Goal: Information Seeking & Learning: Learn about a topic

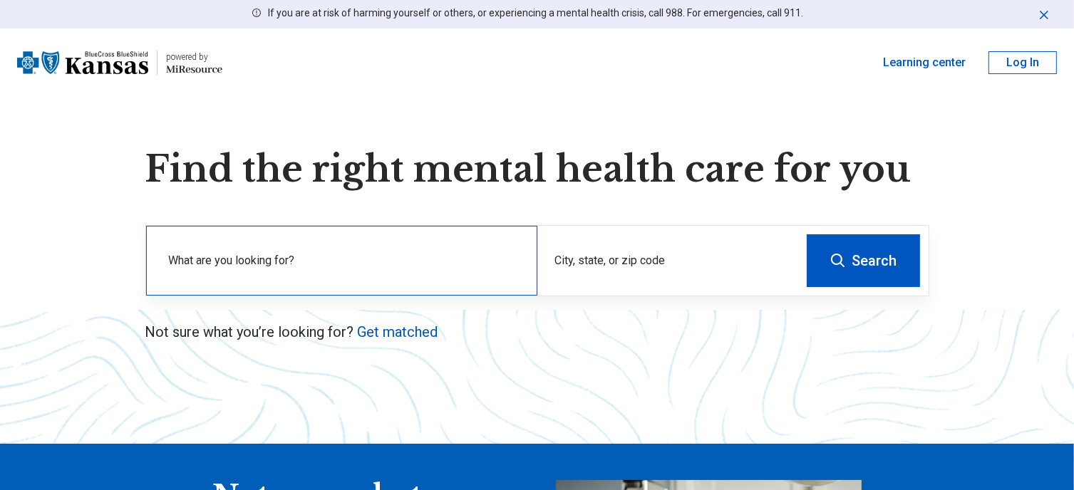
click at [295, 262] on label "What are you looking for?" at bounding box center [344, 260] width 351 height 17
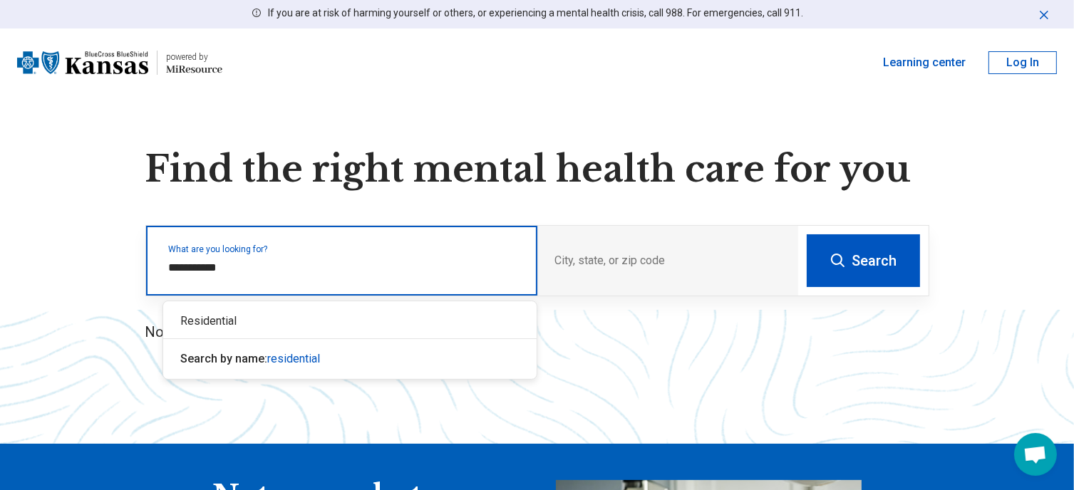
type input "**********"
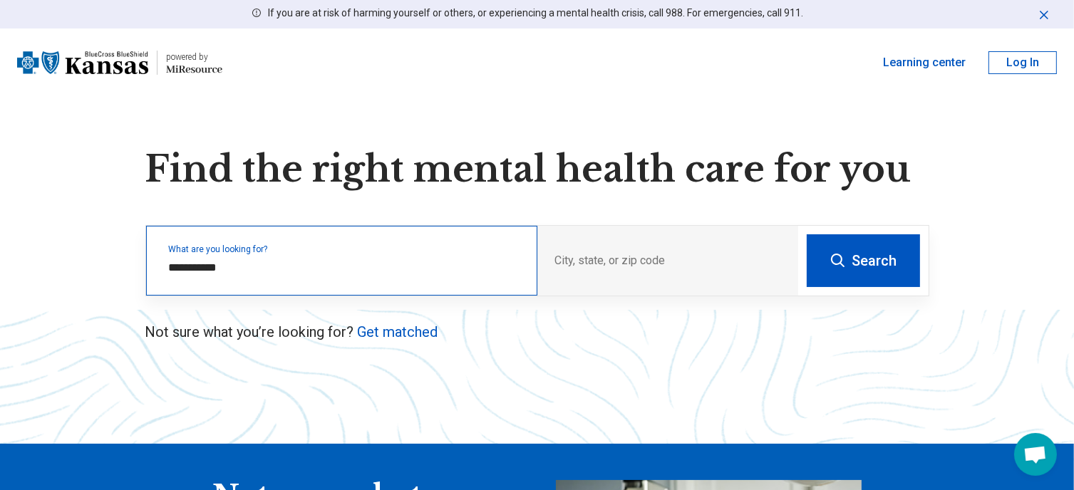
click at [271, 276] on div "**********" at bounding box center [341, 261] width 391 height 70
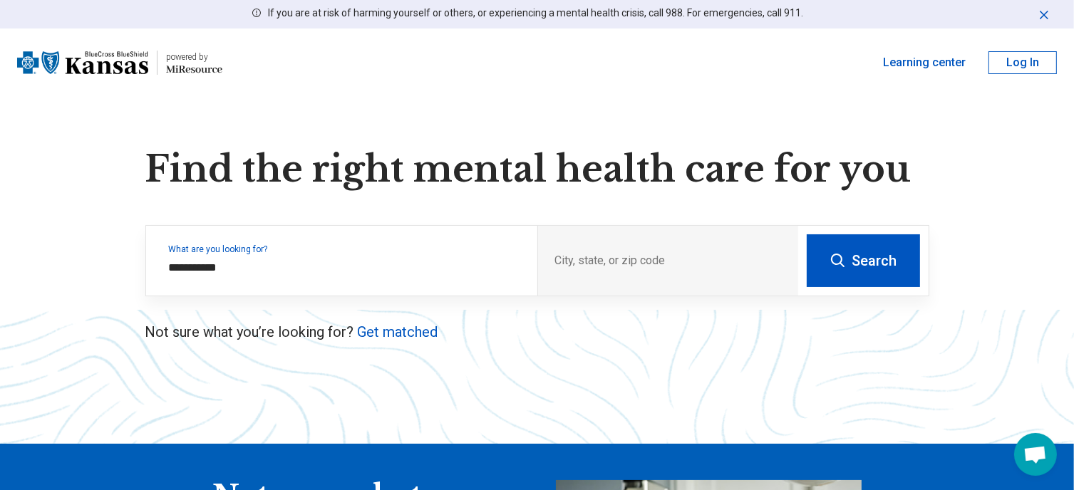
click at [878, 250] on button "Search" at bounding box center [863, 260] width 113 height 53
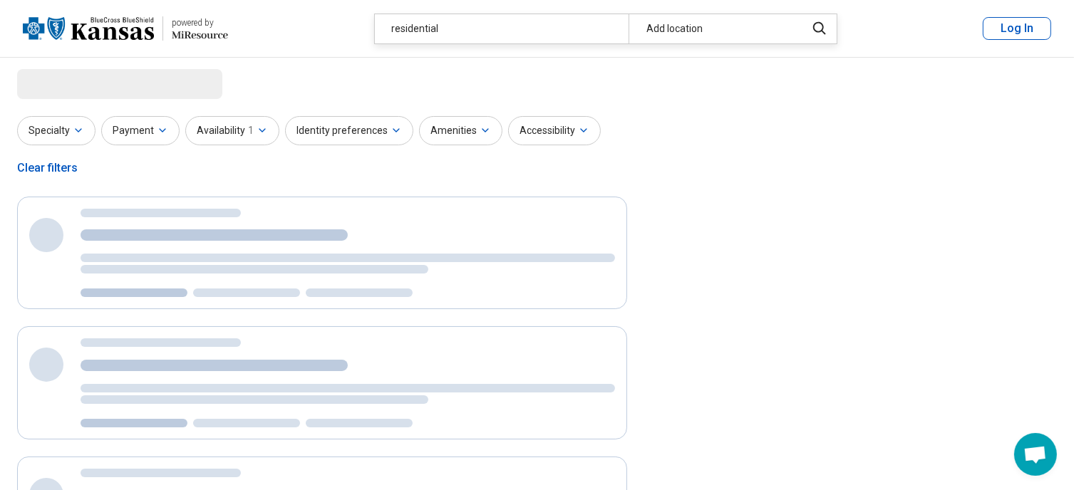
select select "***"
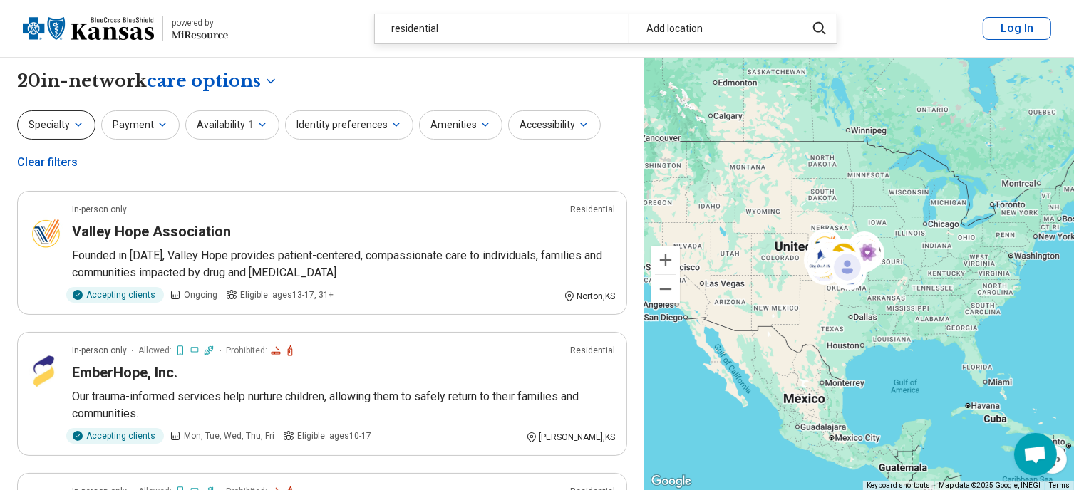
click at [68, 128] on button "Specialty" at bounding box center [56, 124] width 78 height 29
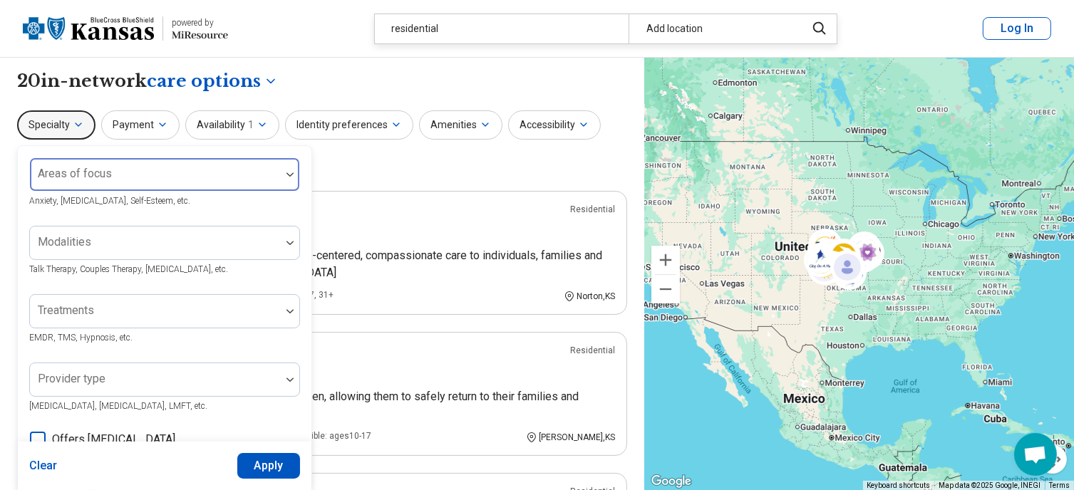
click at [113, 168] on div at bounding box center [155, 174] width 251 height 31
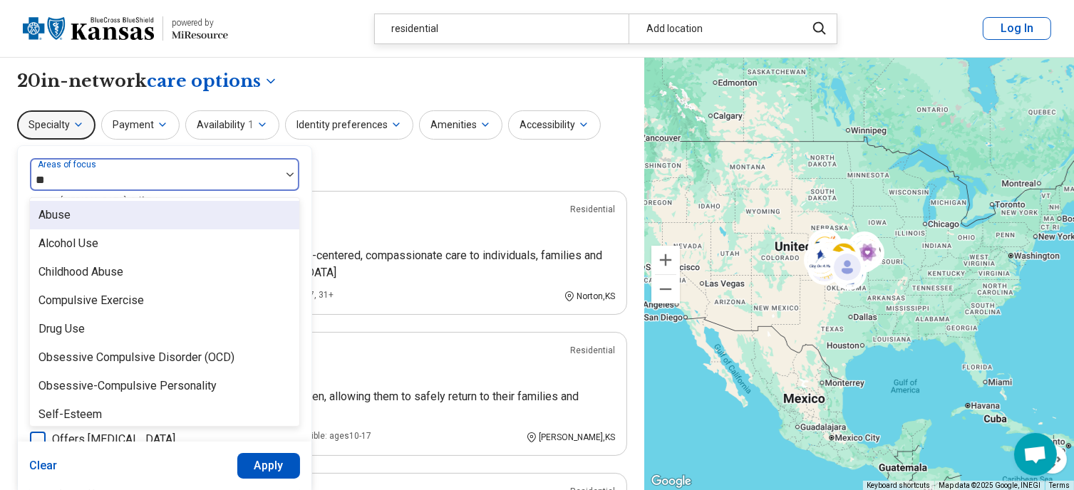
type input "***"
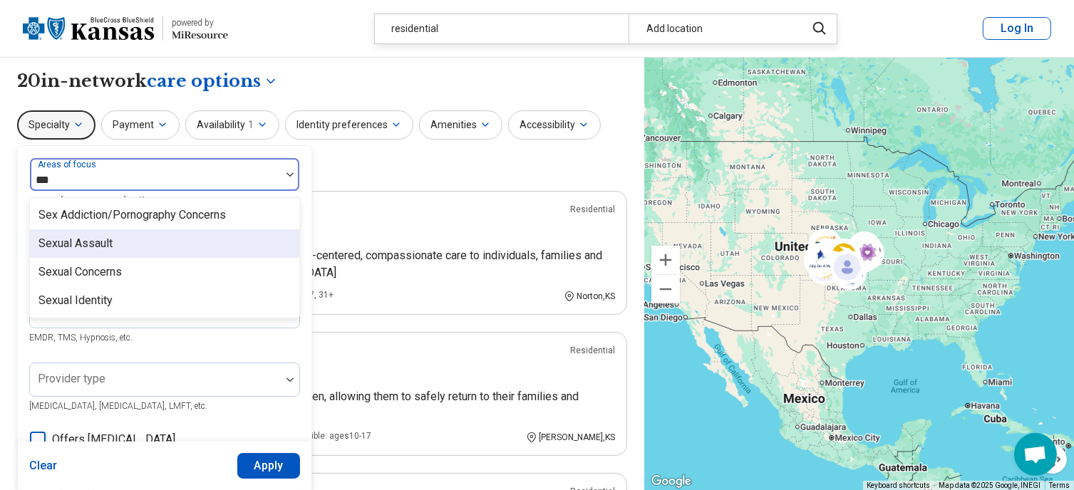
click at [79, 244] on div "Sexual Assault" at bounding box center [75, 243] width 74 height 17
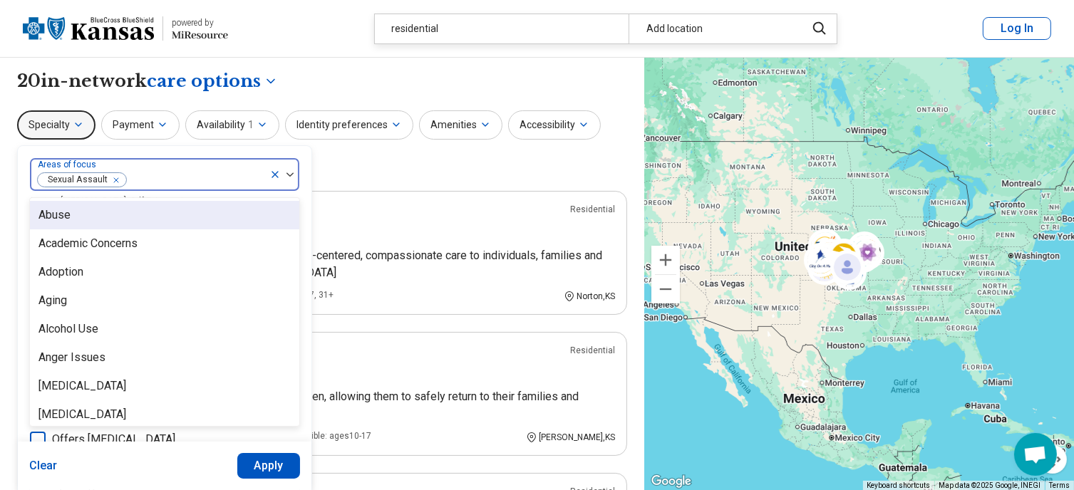
click at [418, 170] on div "Specialty option Sexual Assault, selected. 99 results available. Use Up and Dow…" at bounding box center [322, 144] width 610 height 69
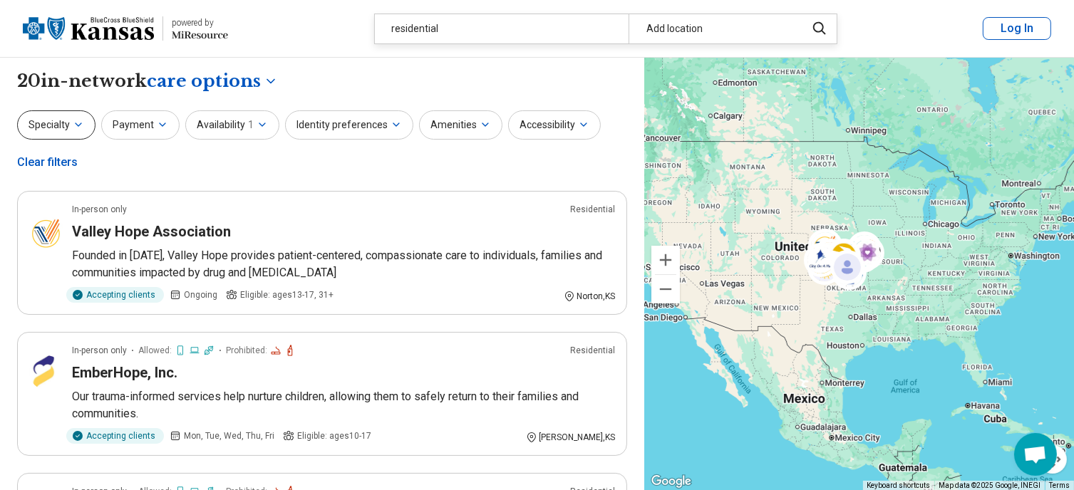
click at [59, 123] on button "Specialty" at bounding box center [56, 124] width 78 height 29
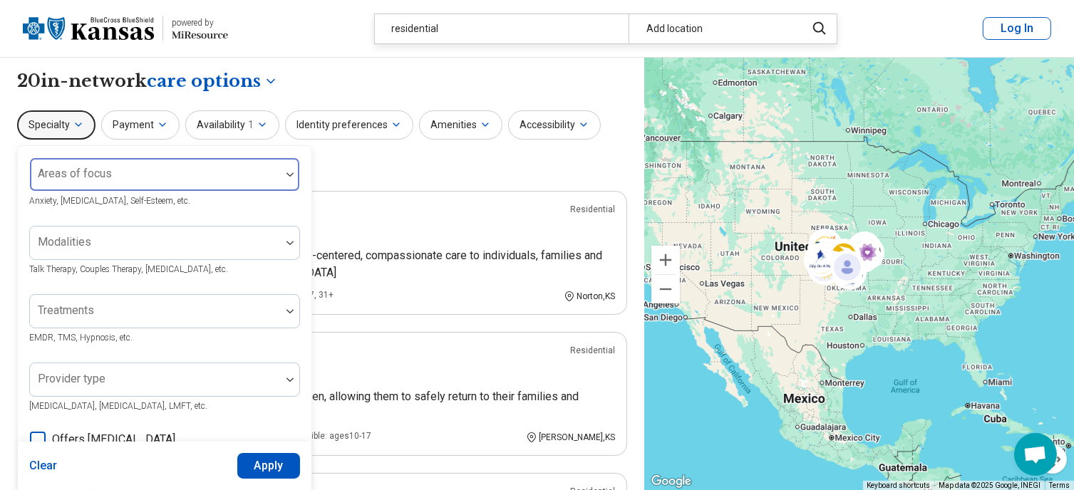
click at [108, 169] on div "Areas of focus" at bounding box center [164, 174] width 271 height 34
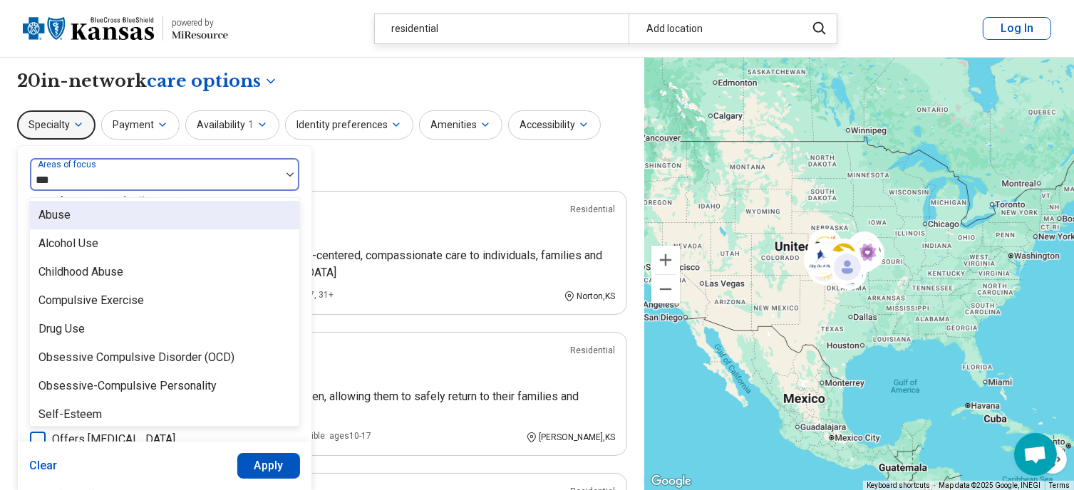
type input "****"
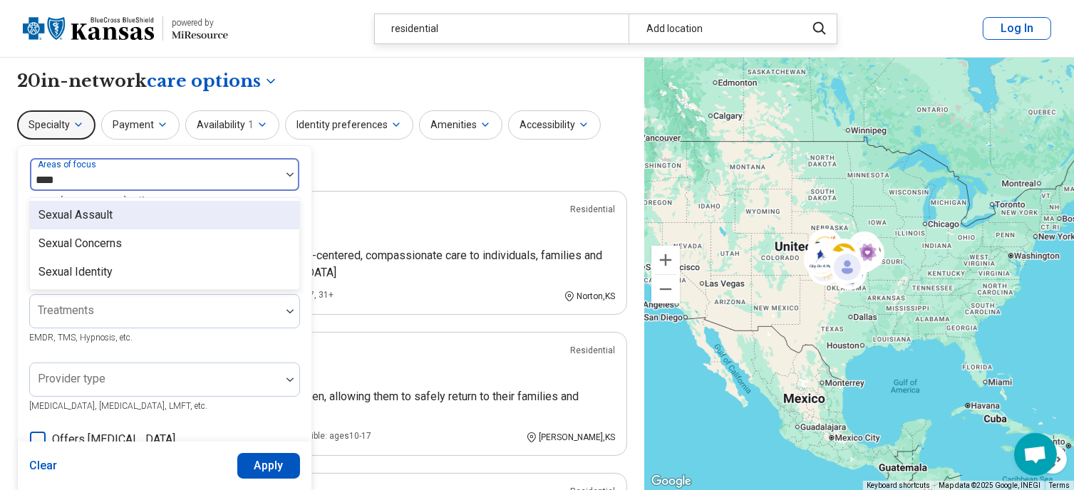
click at [94, 217] on div "Sexual Assault" at bounding box center [75, 215] width 74 height 17
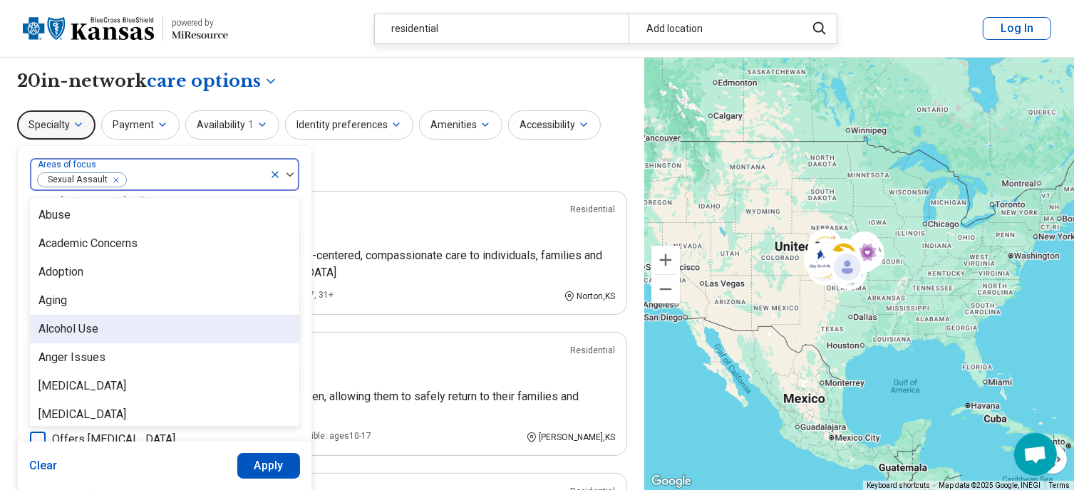
click at [78, 318] on div "Alcohol Use" at bounding box center [164, 329] width 269 height 29
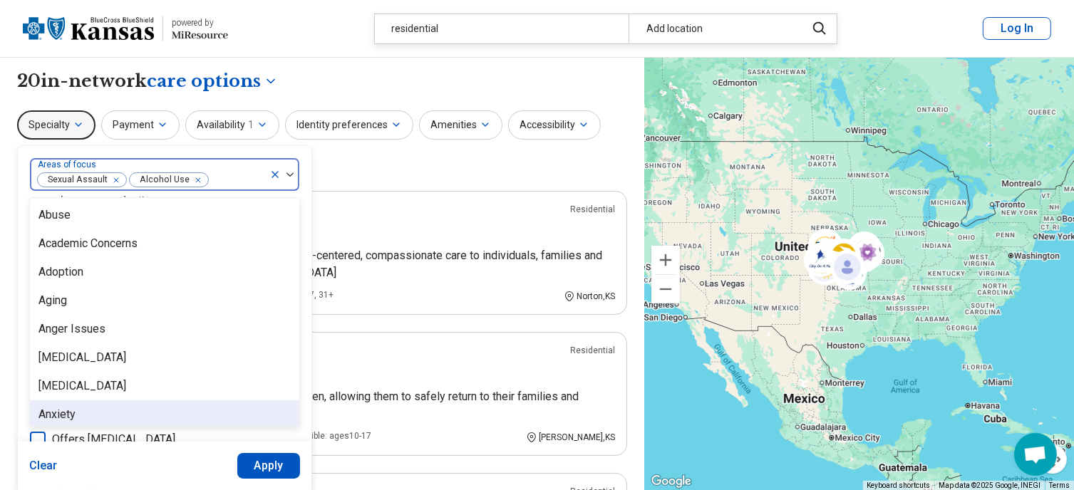
click at [55, 418] on div "Anxiety" at bounding box center [56, 414] width 37 height 17
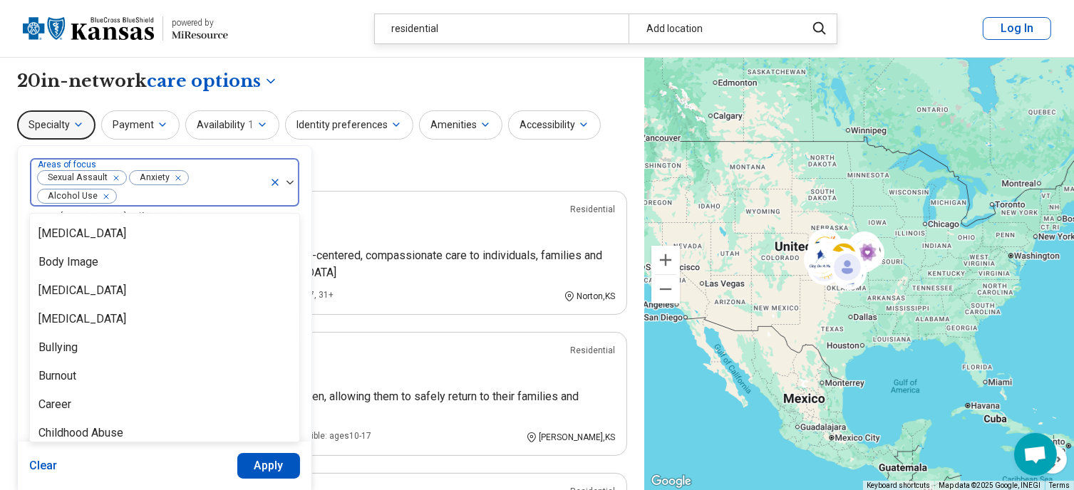
scroll to position [399, 0]
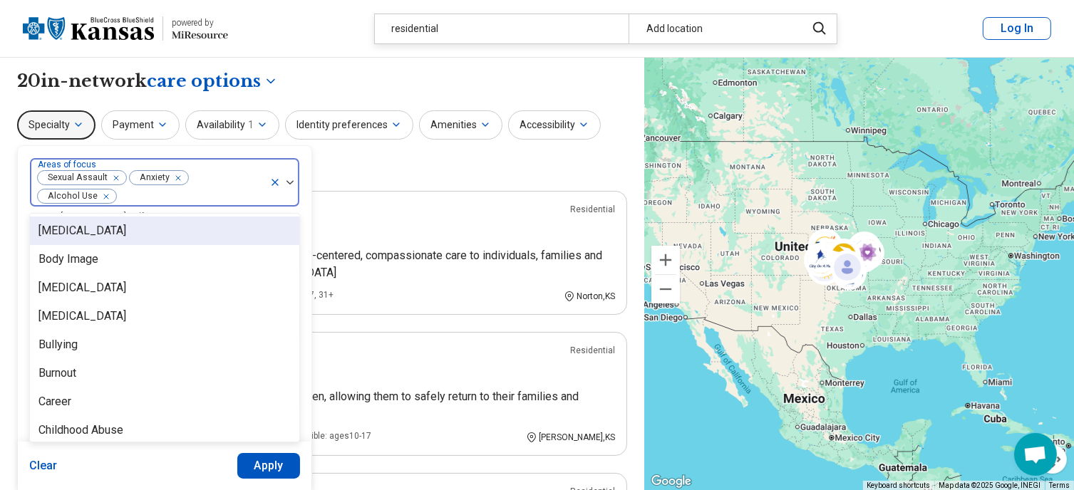
click at [70, 232] on div "Bipolar Disorder" at bounding box center [82, 230] width 88 height 17
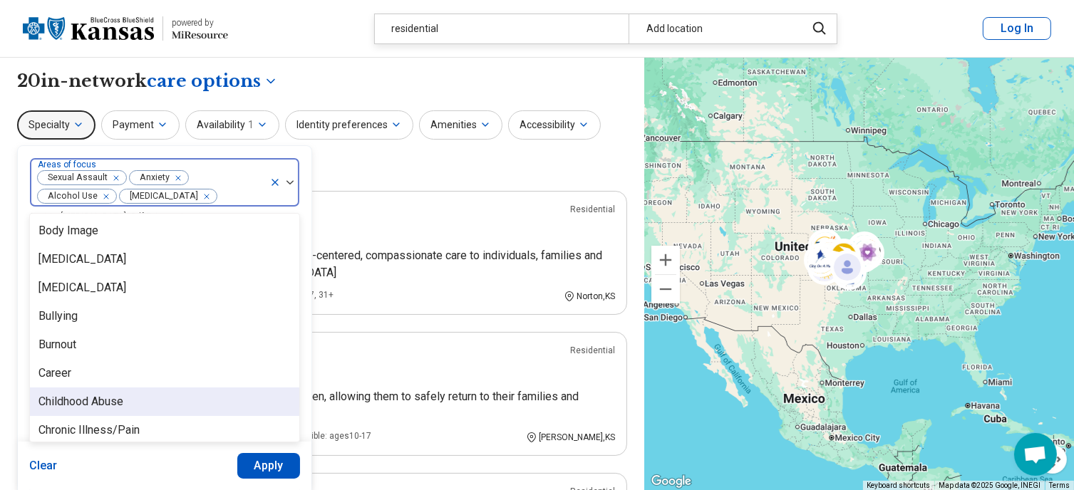
click at [300, 418] on div "option Bipolar Disorder, selected. 96 results available. Use Up and Down to cho…" at bounding box center [165, 444] width 294 height 596
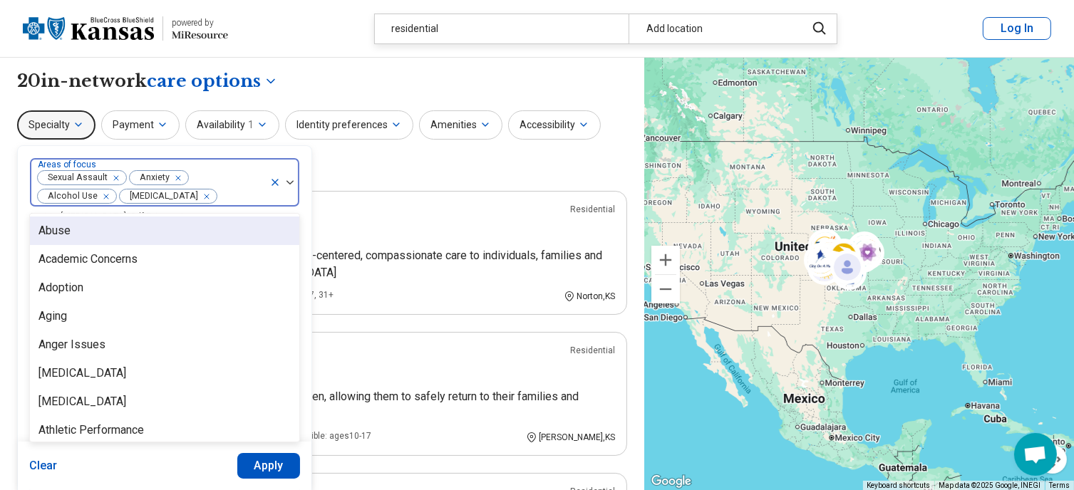
click at [232, 194] on div at bounding box center [241, 197] width 46 height 20
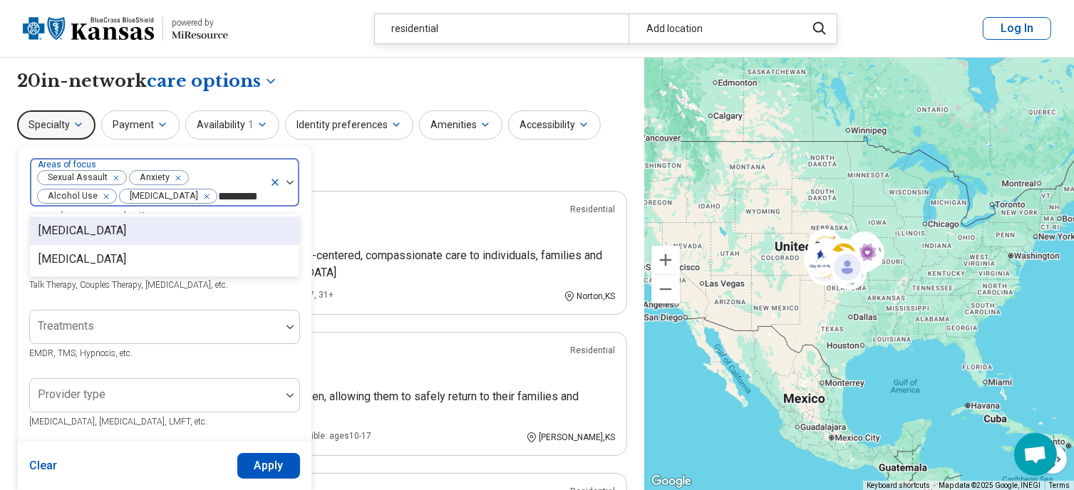
type input "**********"
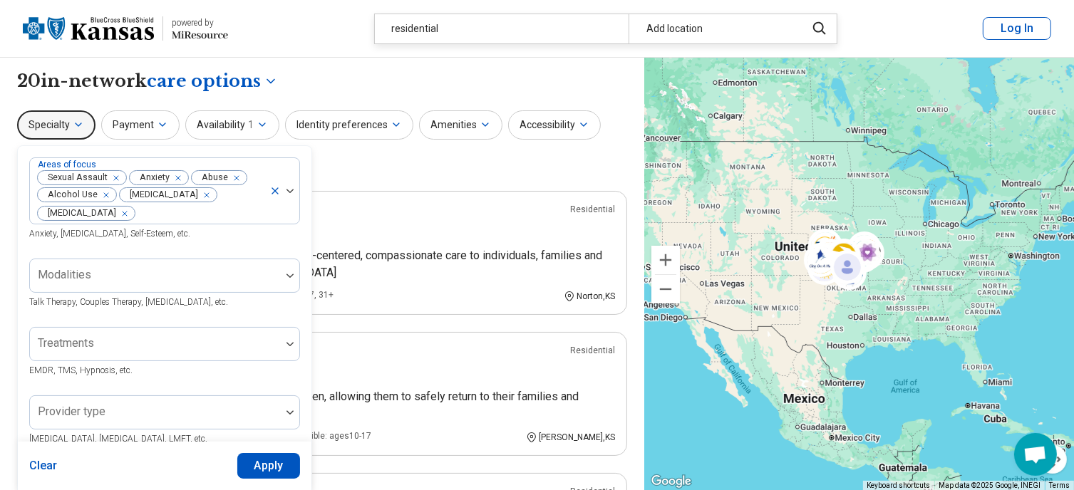
click at [433, 172] on div "Specialty Areas of focus Sexual Assault Anxiety Abuse Alcohol Use Bipolar Disor…" at bounding box center [322, 144] width 610 height 69
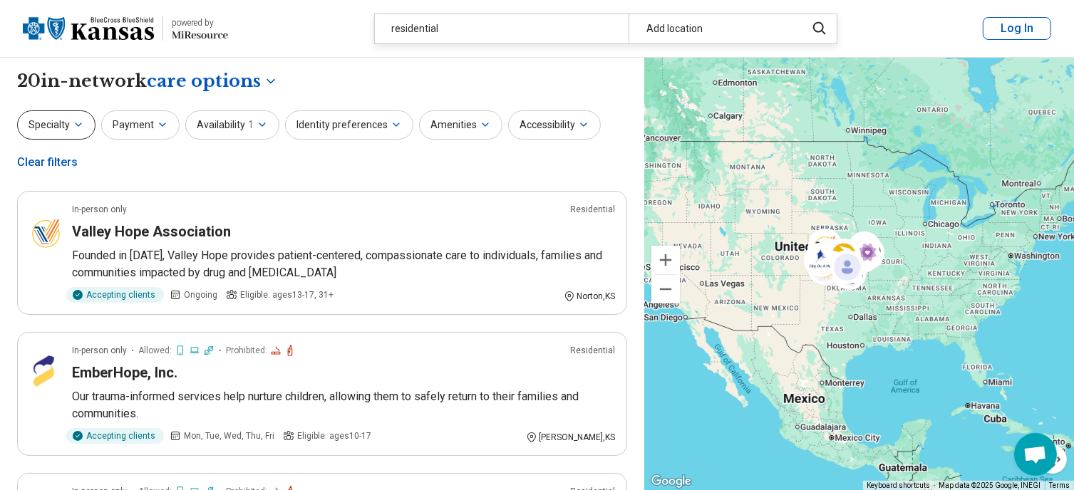
click at [59, 133] on button "Specialty" at bounding box center [56, 124] width 78 height 29
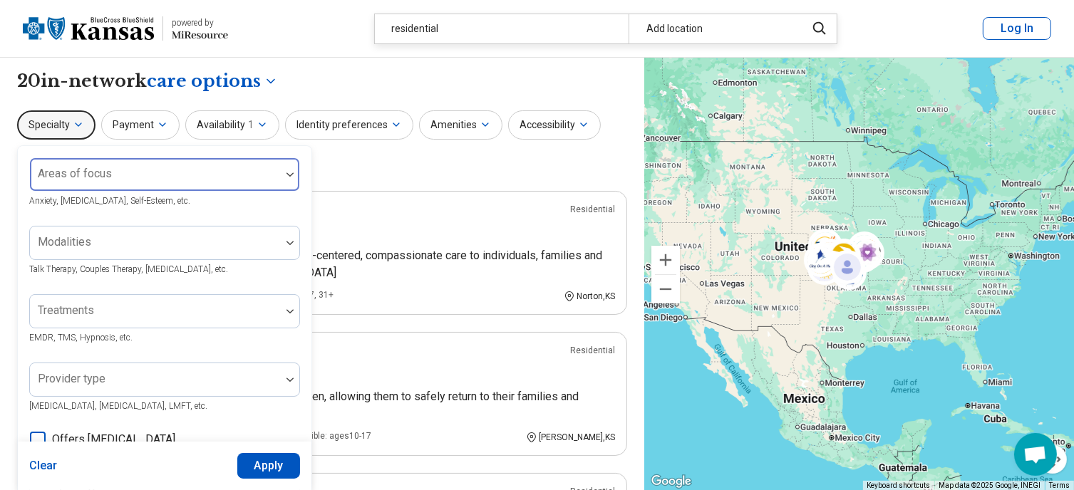
click at [66, 167] on label "Areas of focus" at bounding box center [75, 174] width 74 height 14
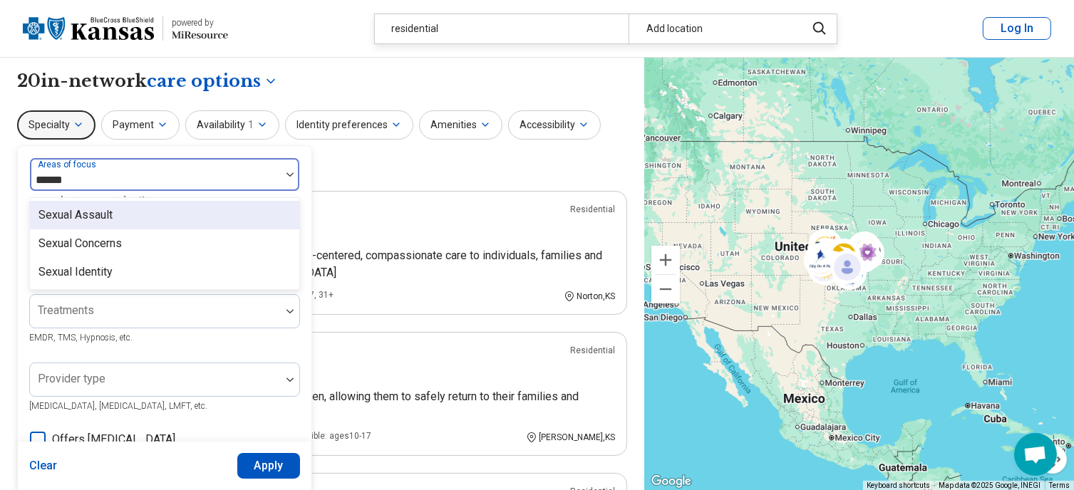
type input "******"
click at [98, 214] on div "Sexual Assault" at bounding box center [75, 215] width 74 height 17
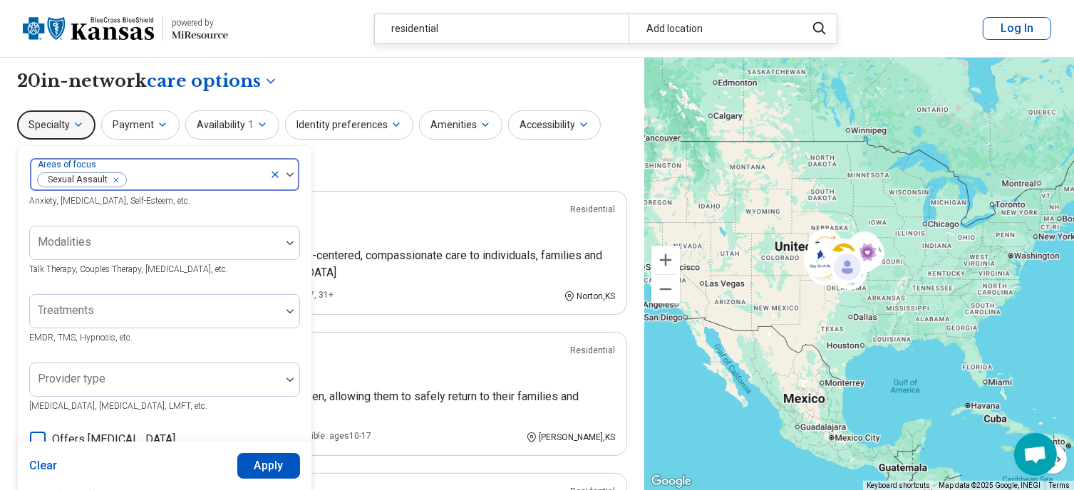
click at [143, 180] on div at bounding box center [196, 180] width 136 height 20
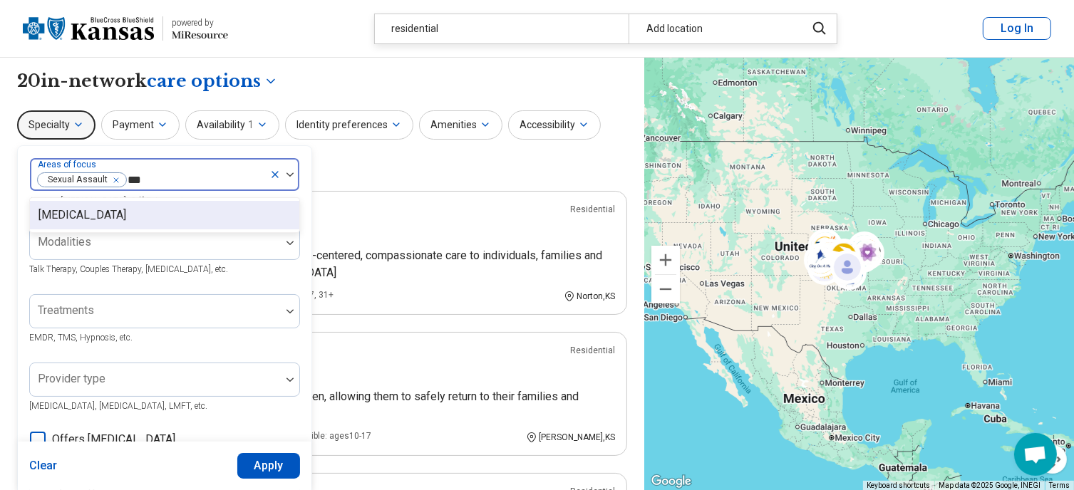
type input "**"
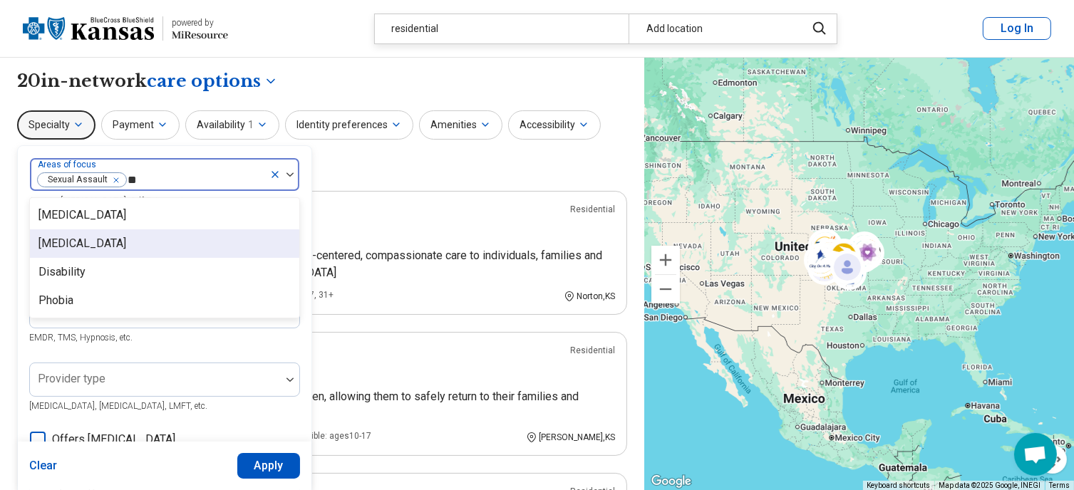
click at [115, 239] on div "Bipolar Disorder" at bounding box center [82, 243] width 88 height 17
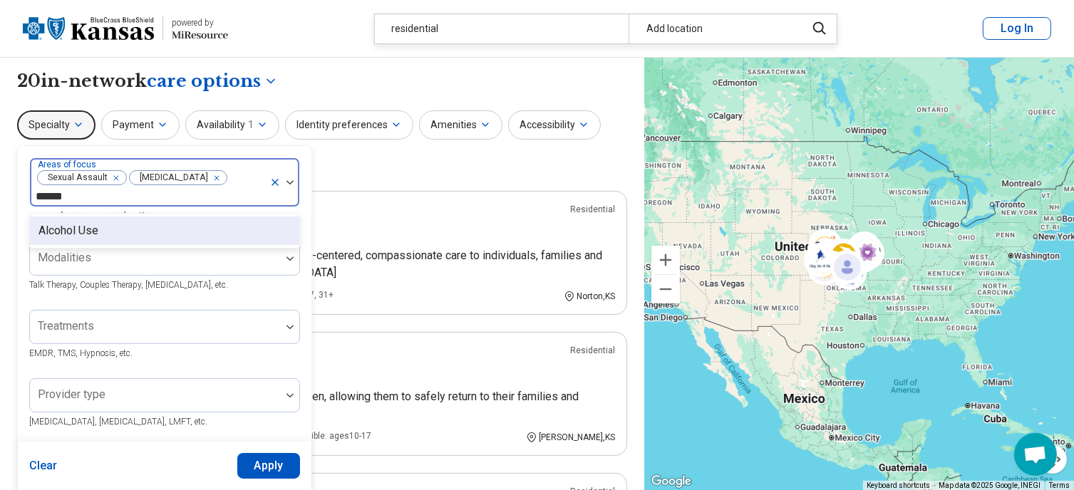
type input "*******"
click at [90, 222] on div "Alcohol Use" at bounding box center [68, 230] width 60 height 17
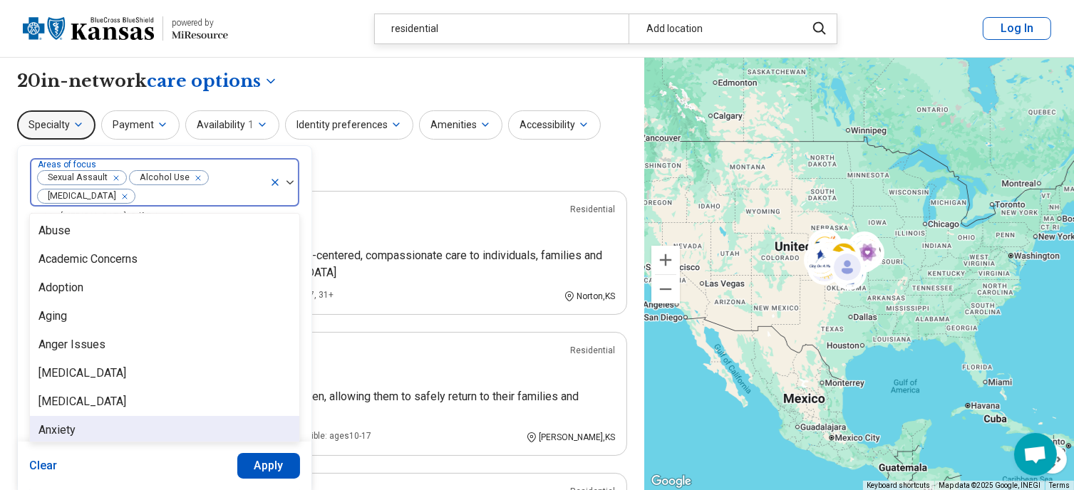
click at [66, 436] on div "Anxiety" at bounding box center [56, 430] width 37 height 17
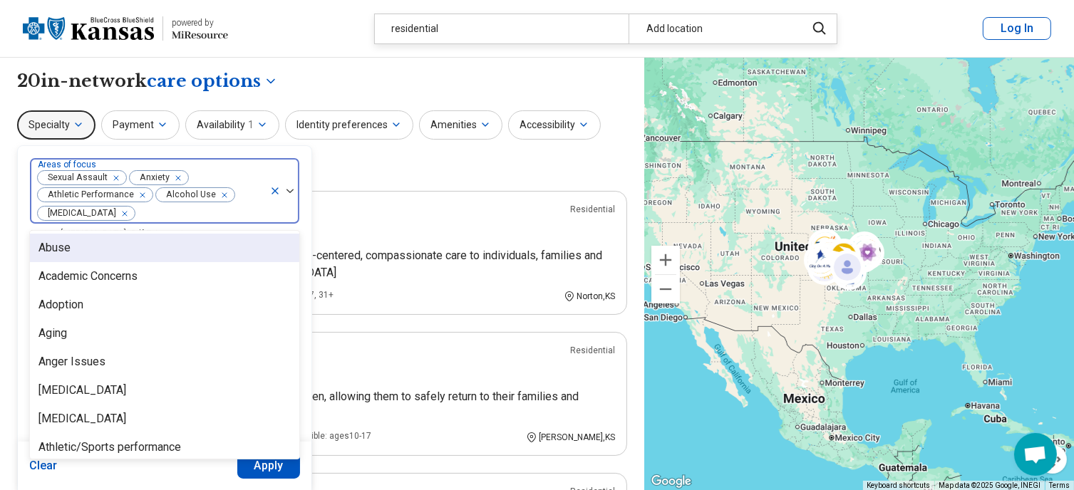
click at [142, 194] on div "Remove [object Object]" at bounding box center [139, 195] width 17 height 17
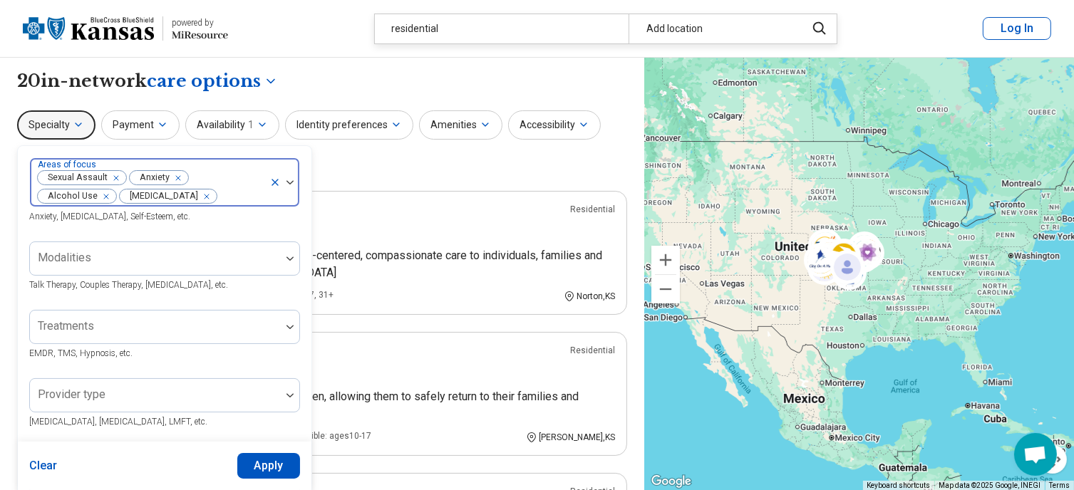
click at [239, 188] on div at bounding box center [241, 197] width 46 height 20
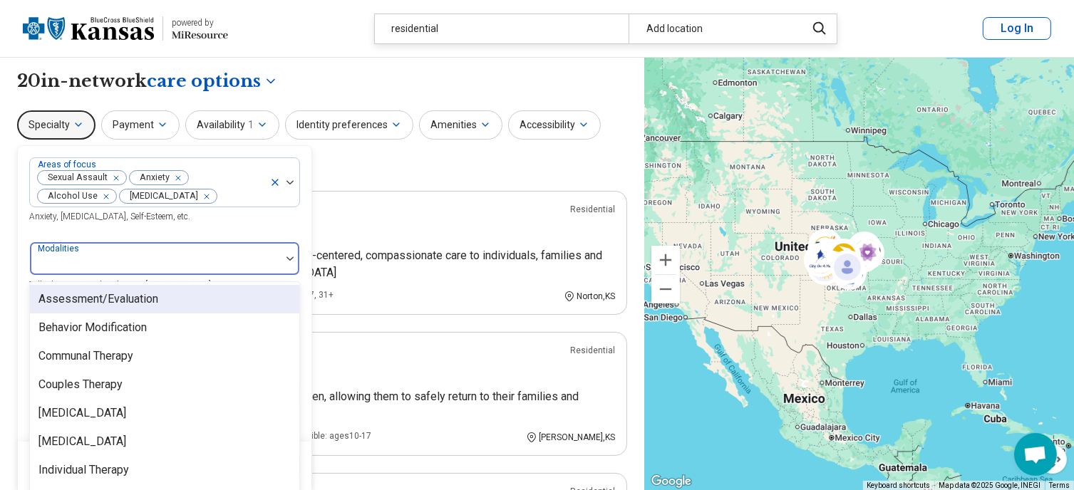
click at [171, 254] on div at bounding box center [155, 264] width 239 height 20
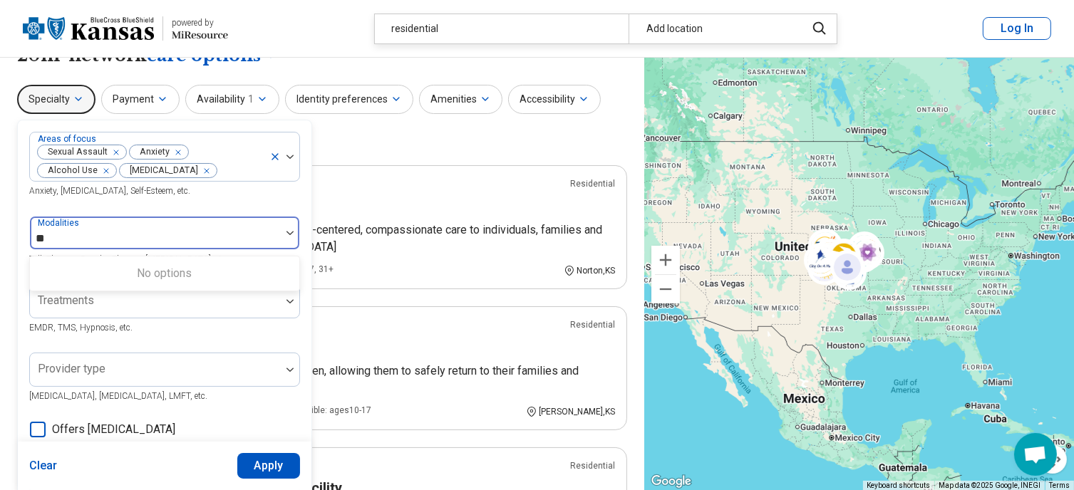
type input "*"
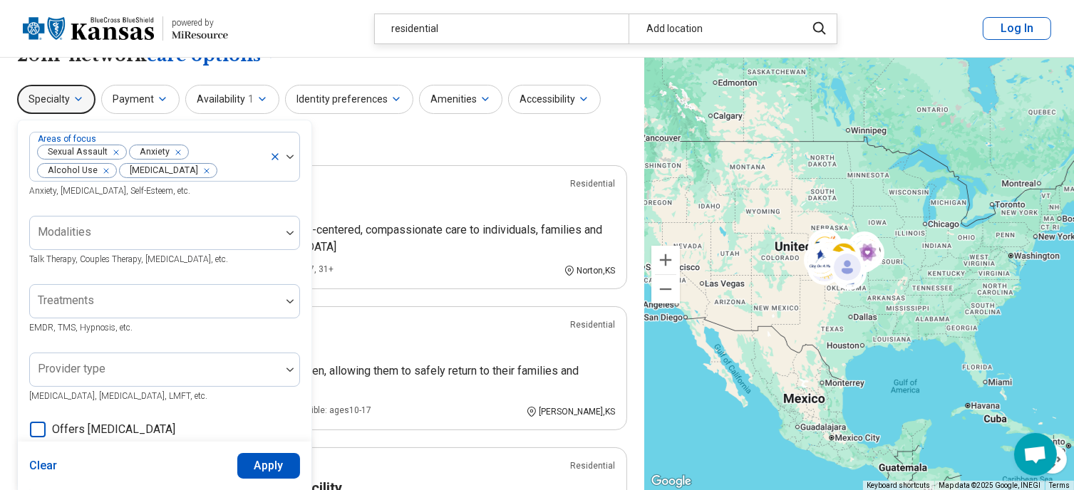
click at [215, 202] on div "Areas of focus Sexual Assault Anxiety Alcohol Use Bipolar Disorder Anxiety, Dep…" at bounding box center [164, 418] width 271 height 573
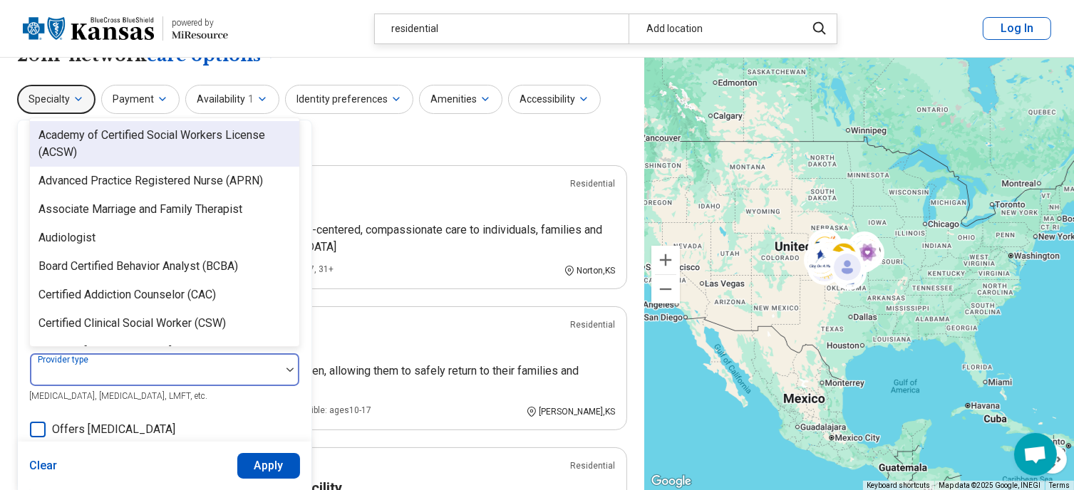
click at [180, 378] on div at bounding box center [155, 376] width 239 height 20
click at [180, 376] on div at bounding box center [155, 376] width 239 height 20
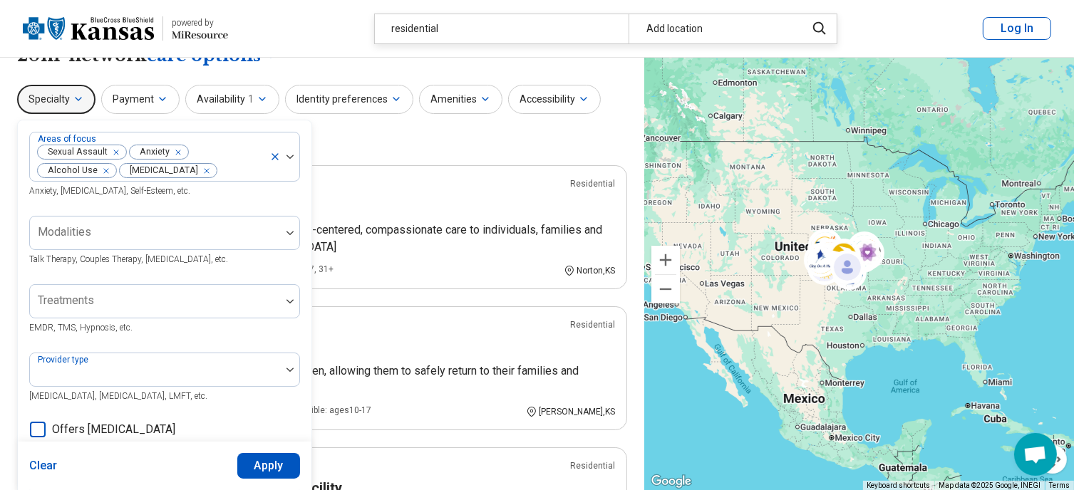
click at [272, 462] on button "Apply" at bounding box center [268, 466] width 63 height 26
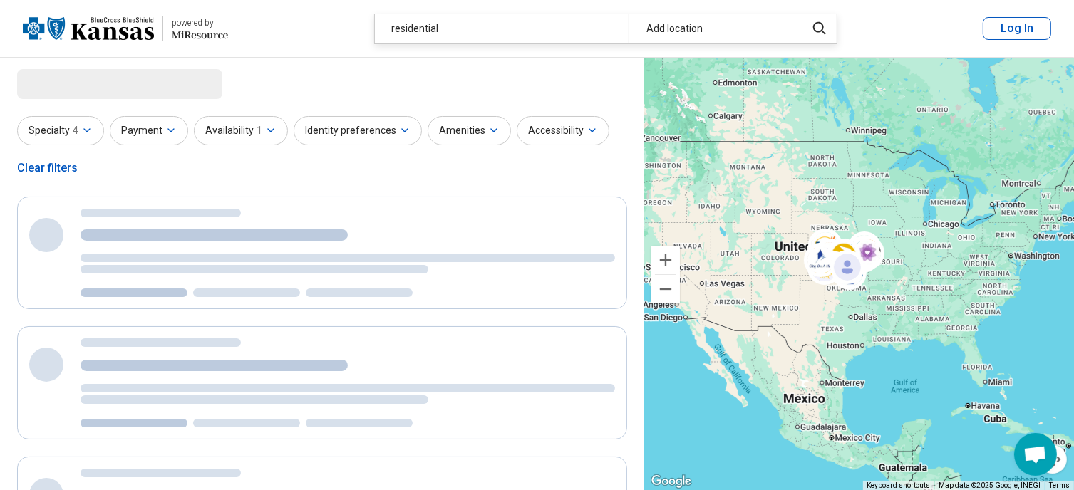
scroll to position [0, 0]
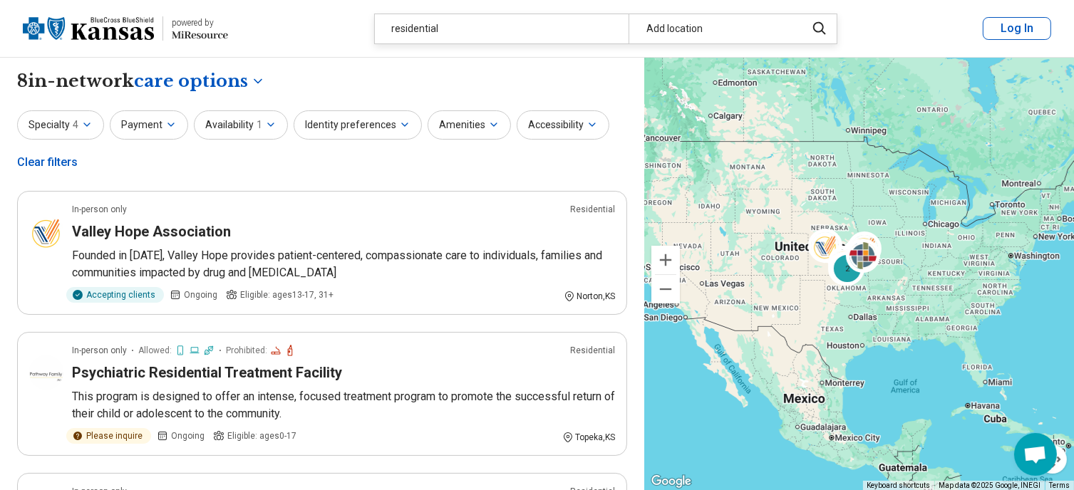
click at [848, 215] on div "2" at bounding box center [859, 274] width 430 height 433
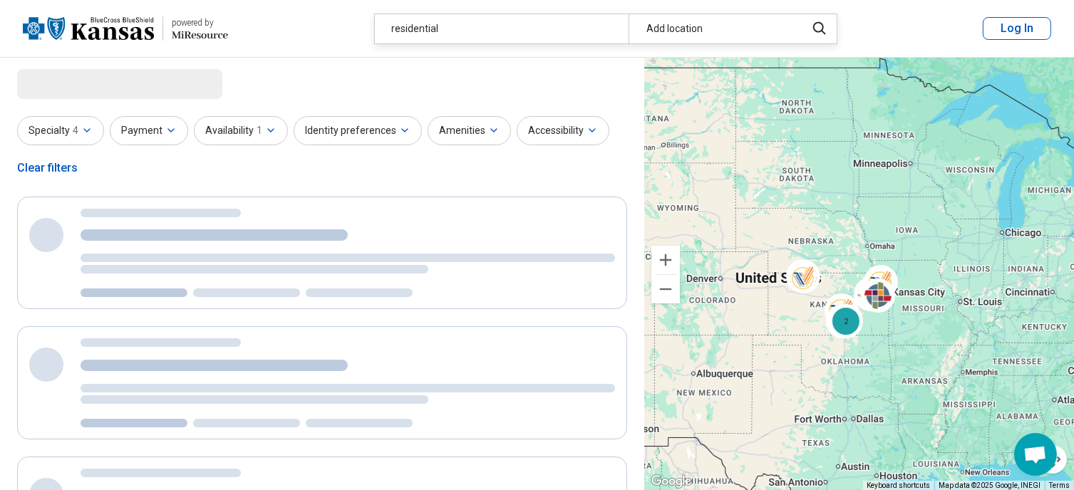
click at [839, 272] on div "2" at bounding box center [859, 274] width 430 height 433
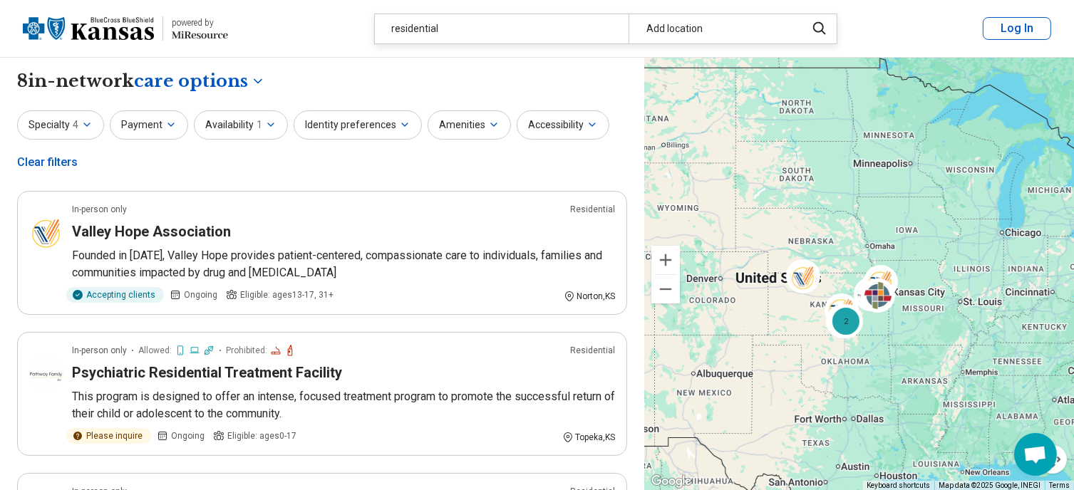
click at [839, 272] on div "2" at bounding box center [859, 274] width 430 height 433
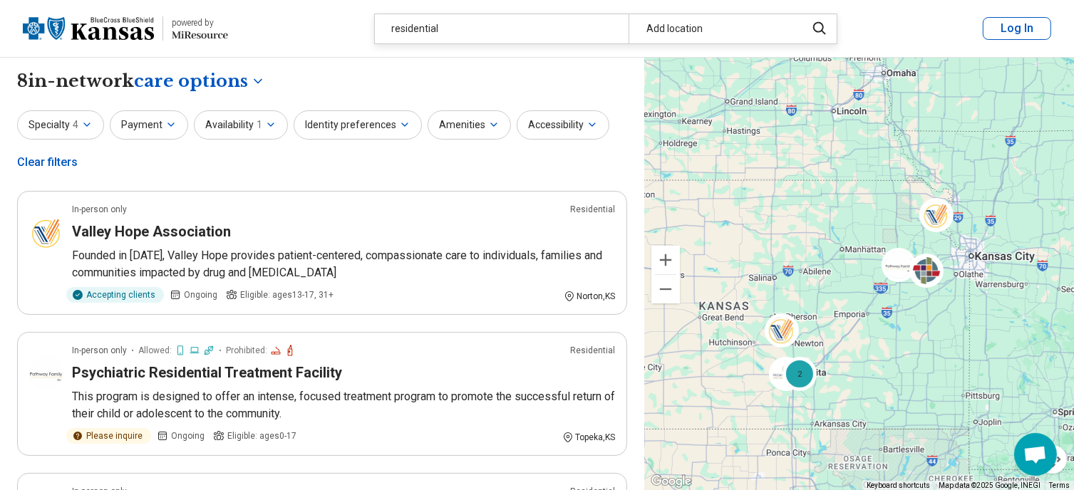
click at [844, 251] on div "2" at bounding box center [859, 274] width 430 height 433
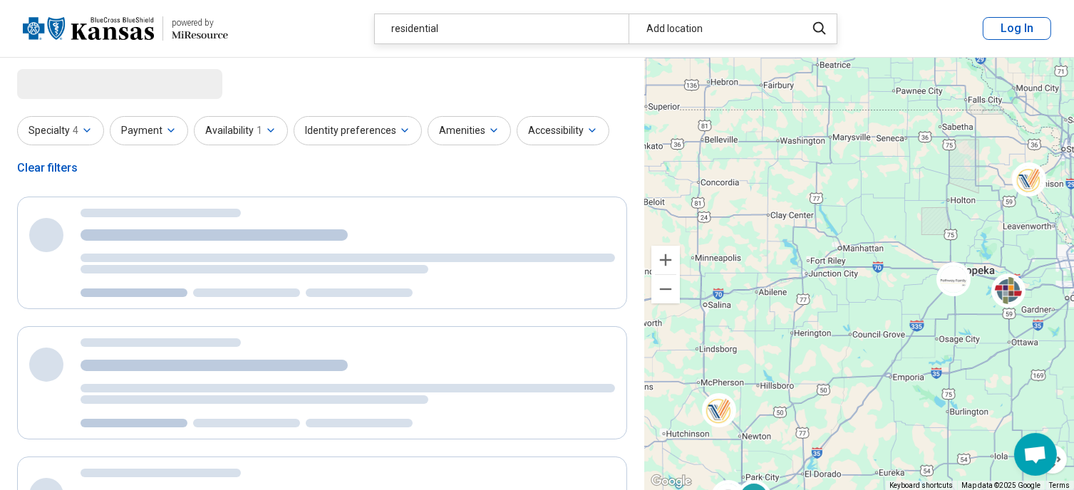
select select "***"
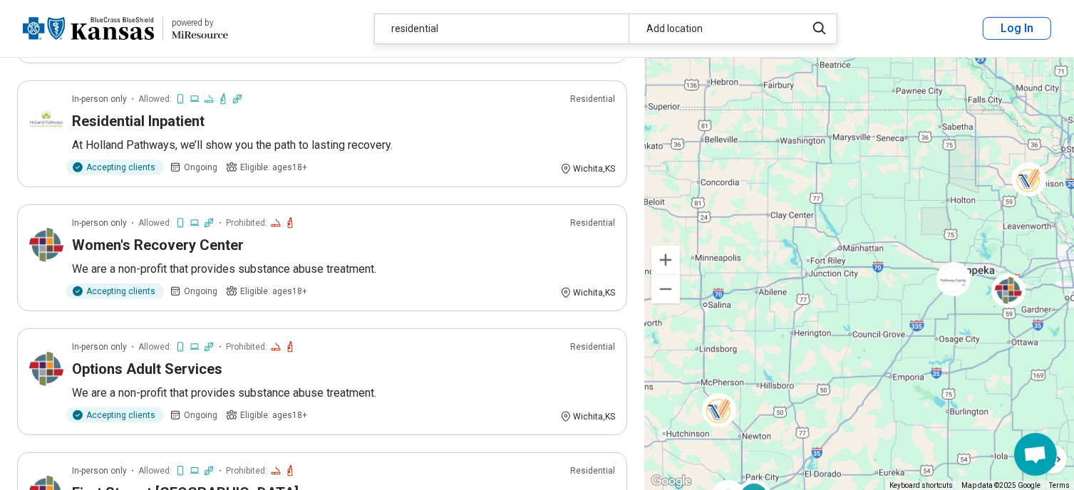
scroll to position [671, 0]
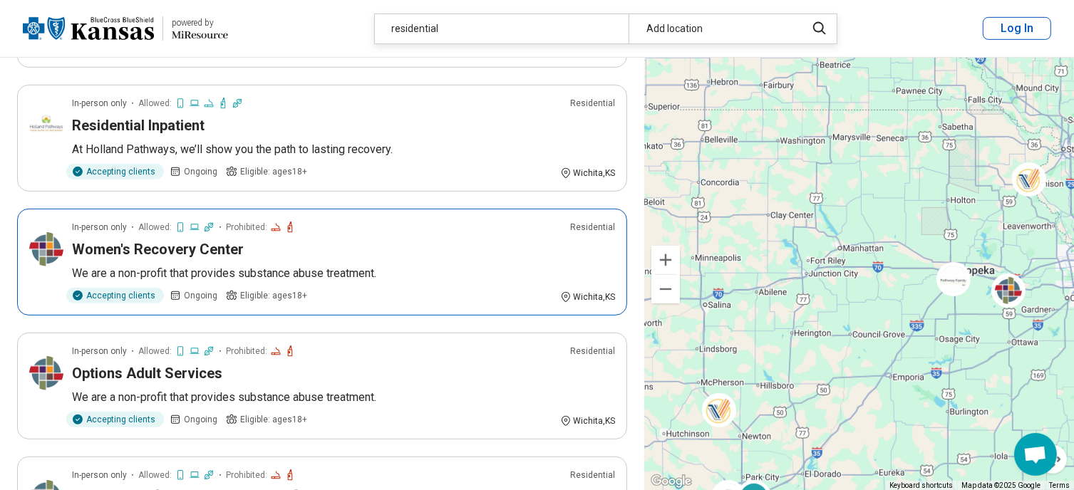
click at [294, 271] on p "We are a non-profit that provides substance abuse treatment." at bounding box center [343, 273] width 543 height 17
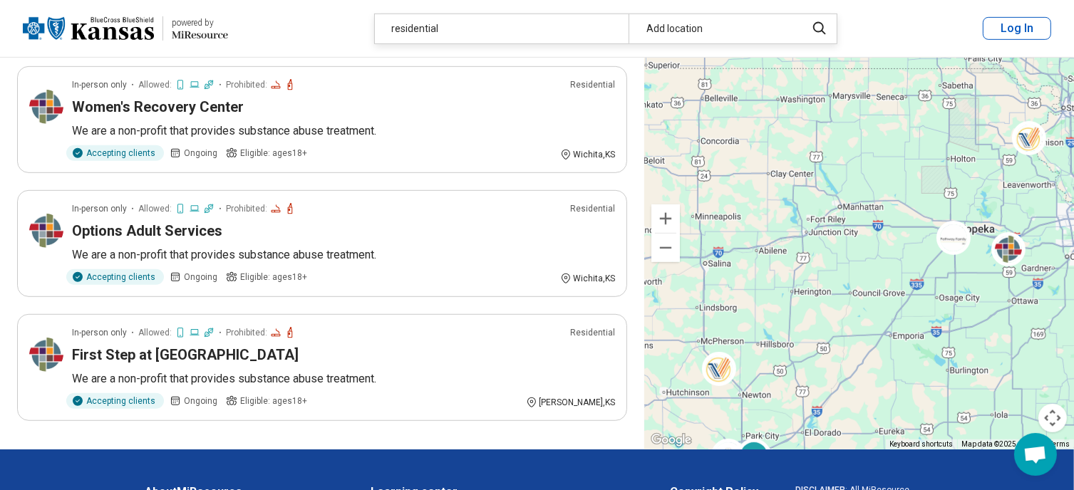
scroll to position [815, 0]
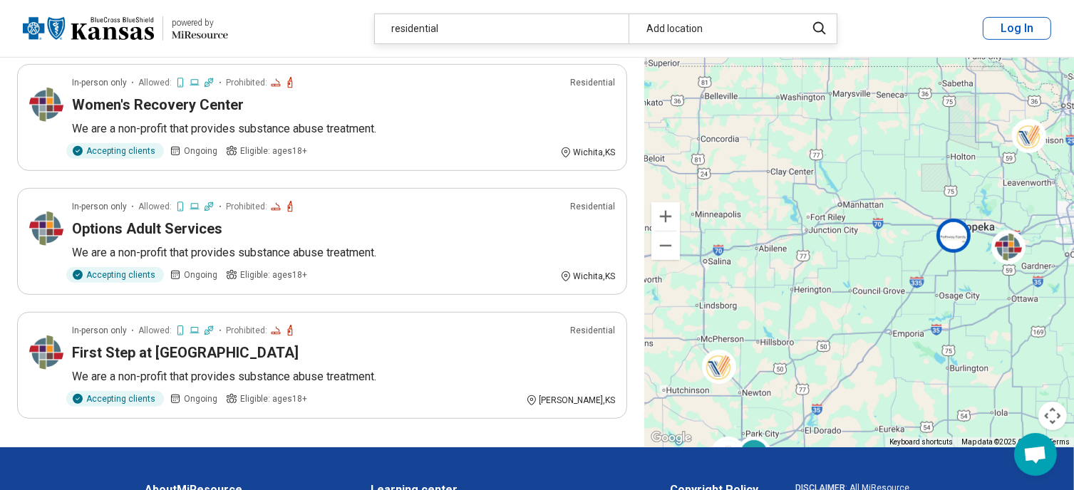
click at [944, 237] on img at bounding box center [953, 235] width 34 height 34
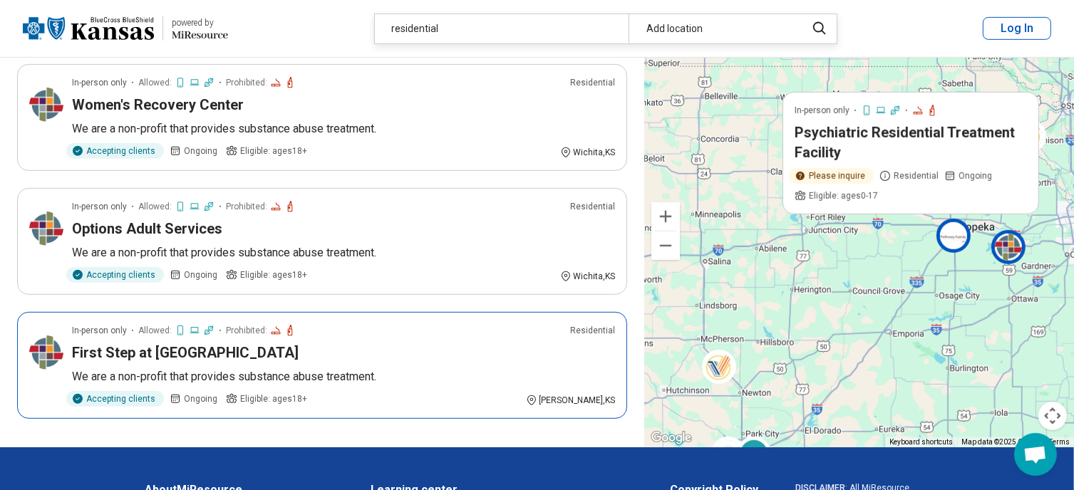
click at [1007, 243] on img at bounding box center [1008, 246] width 34 height 34
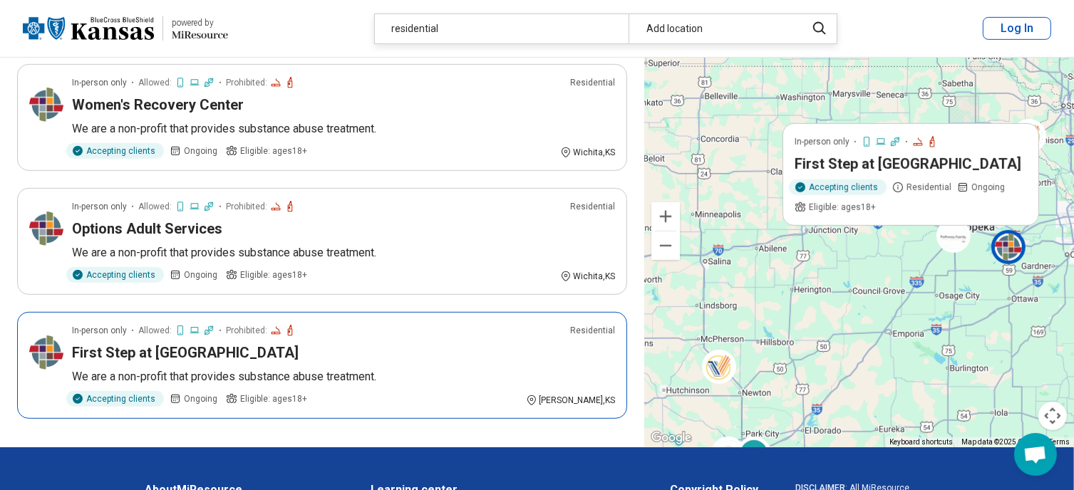
click at [1007, 243] on img at bounding box center [1008, 246] width 34 height 34
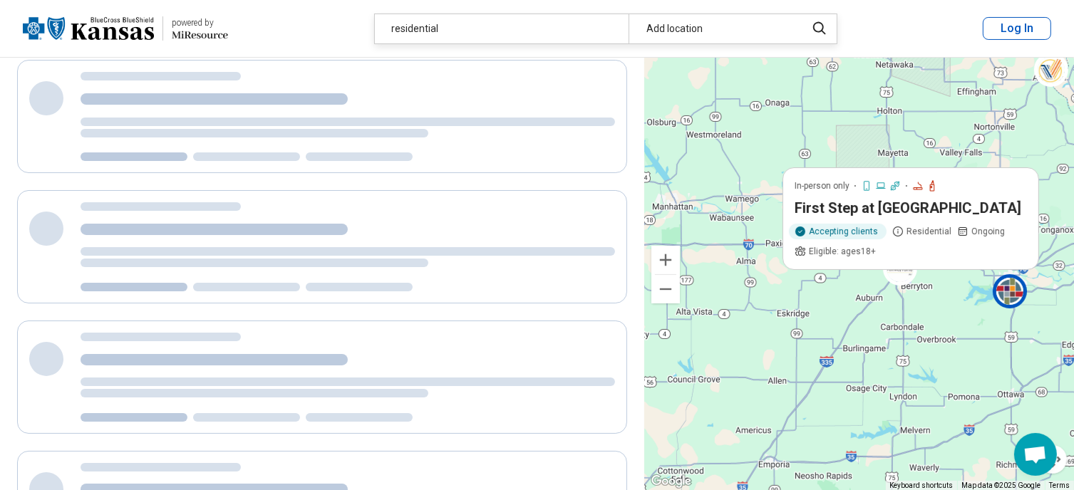
scroll to position [96, 0]
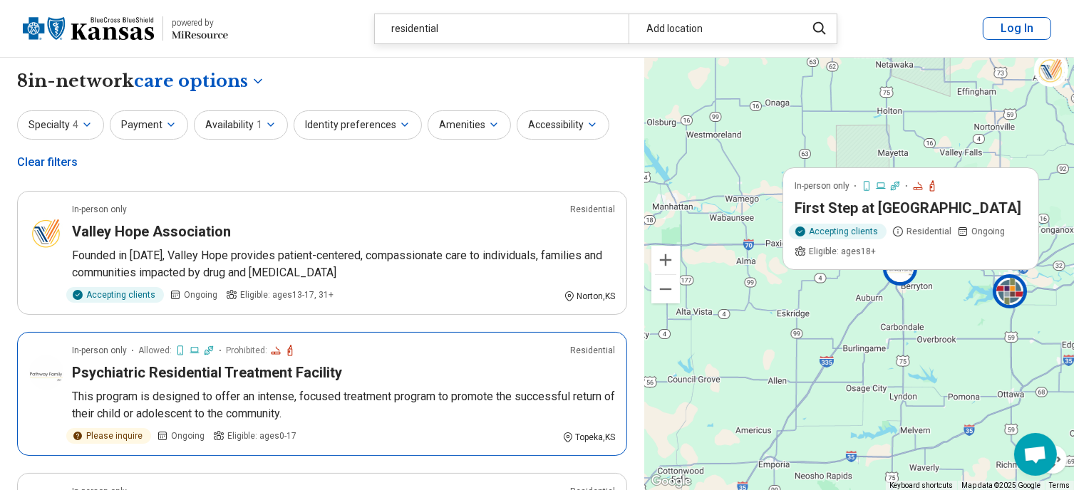
click at [355, 398] on p "This program is designed to offer an intense, focused treatment program to prom…" at bounding box center [343, 405] width 543 height 34
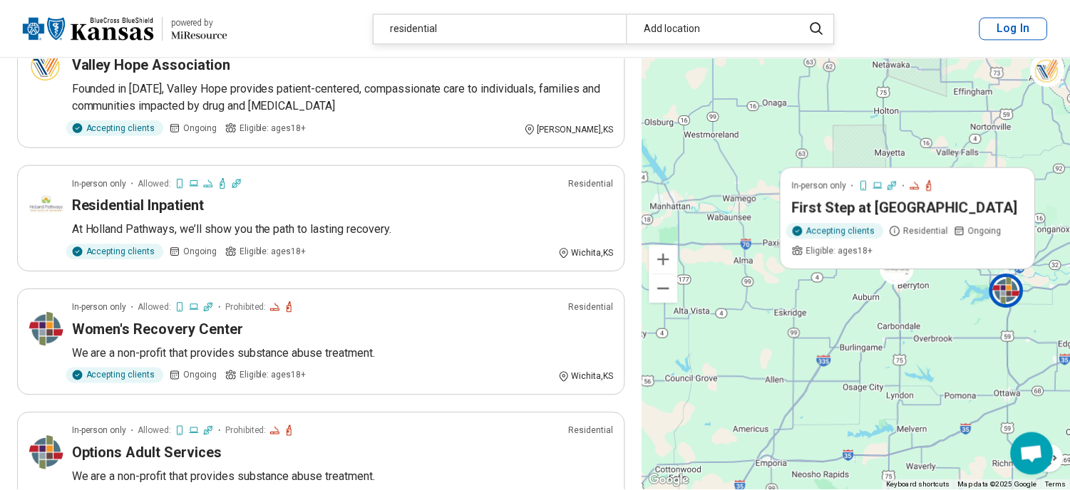
scroll to position [599, 0]
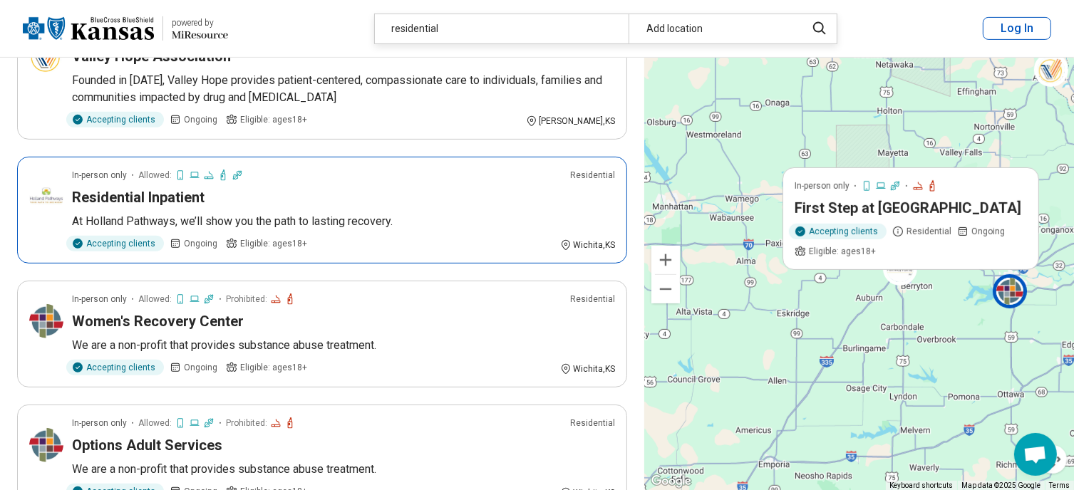
click at [350, 220] on p "At Holland Pathways, we’ll show you the path to lasting recovery." at bounding box center [343, 221] width 543 height 17
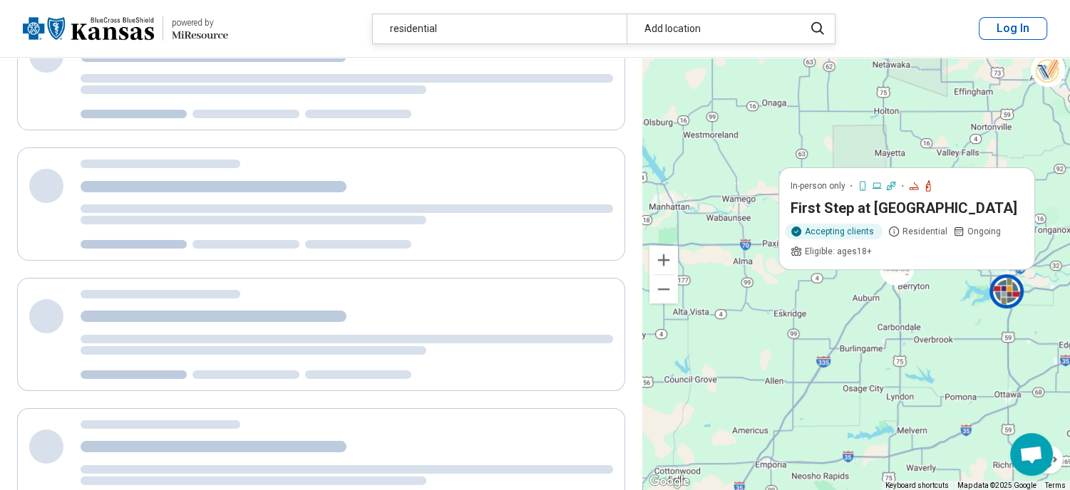
scroll to position [120, 0]
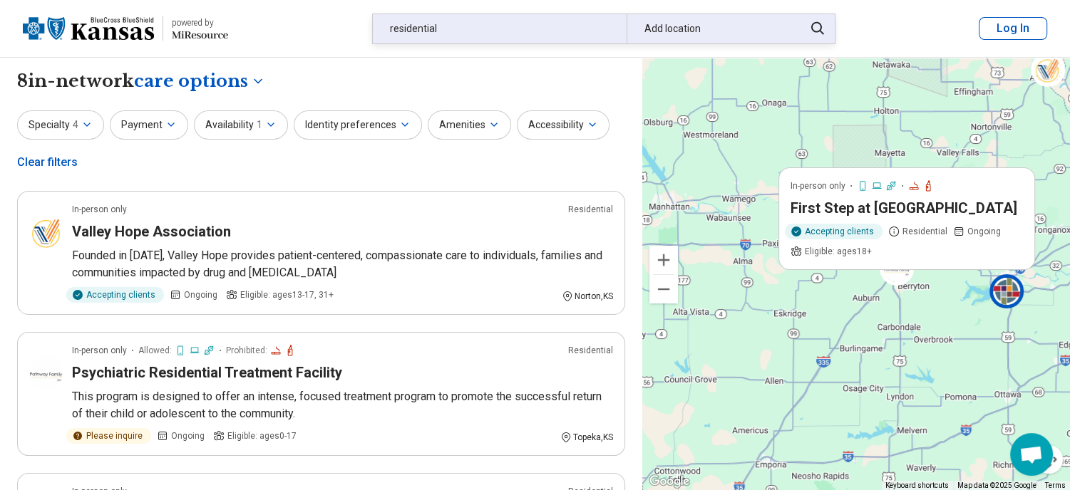
click at [687, 28] on div "Add location" at bounding box center [710, 28] width 169 height 29
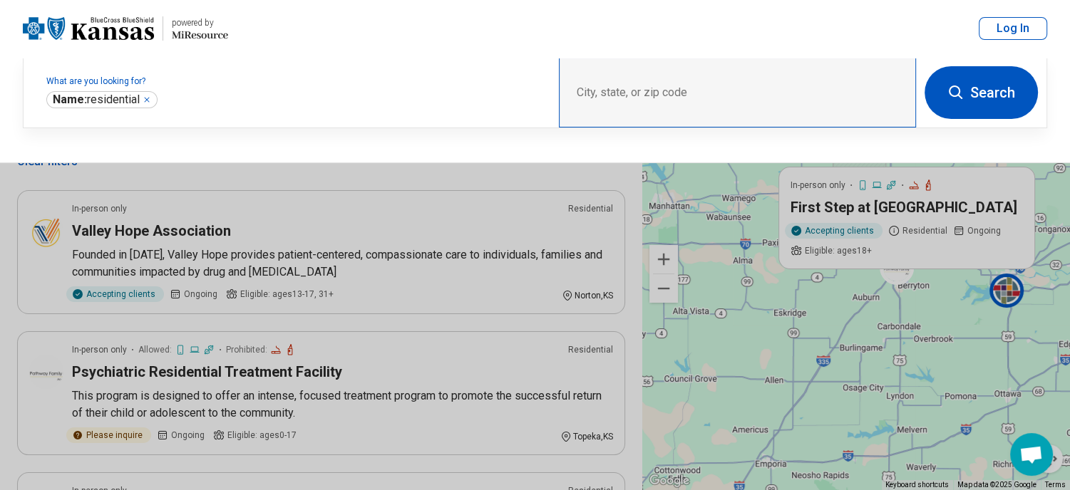
click at [646, 90] on div "City, state, or zip code" at bounding box center [737, 93] width 357 height 70
click at [644, 85] on div "City, state, or zip code" at bounding box center [737, 93] width 357 height 70
click at [705, 88] on div "City, state, or zip code" at bounding box center [737, 93] width 357 height 70
click at [988, 85] on button "Search" at bounding box center [980, 92] width 113 height 53
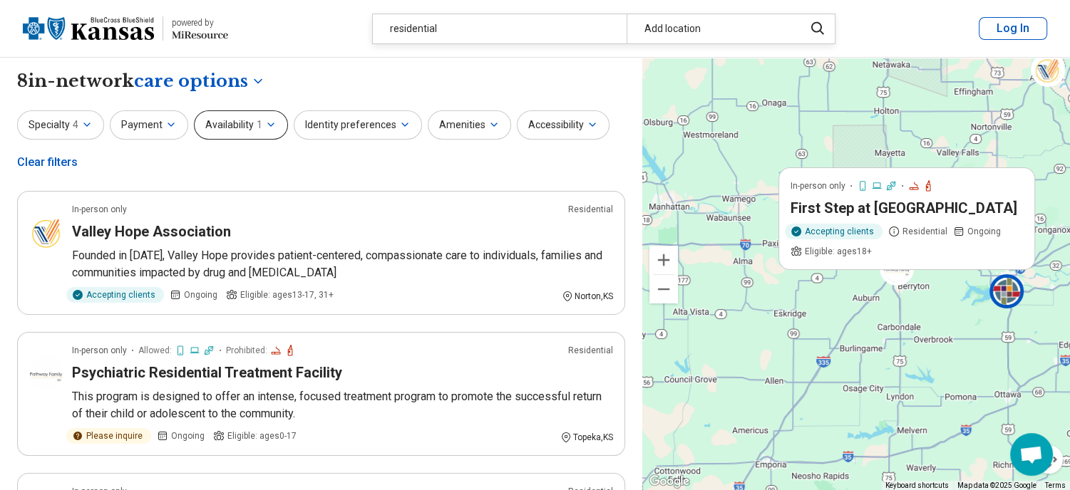
click at [266, 119] on icon "button" at bounding box center [270, 124] width 11 height 11
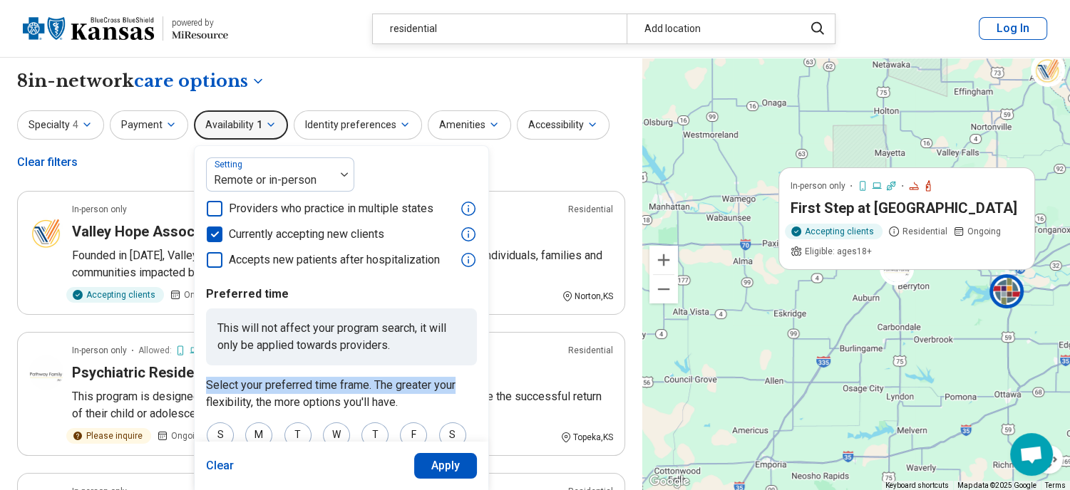
drag, startPoint x: 482, startPoint y: 364, endPoint x: 481, endPoint y: 384, distance: 20.0
click at [481, 384] on div "Setting Remote or in-person Providers who practice in multiple states Currently…" at bounding box center [342, 328] width 294 height 365
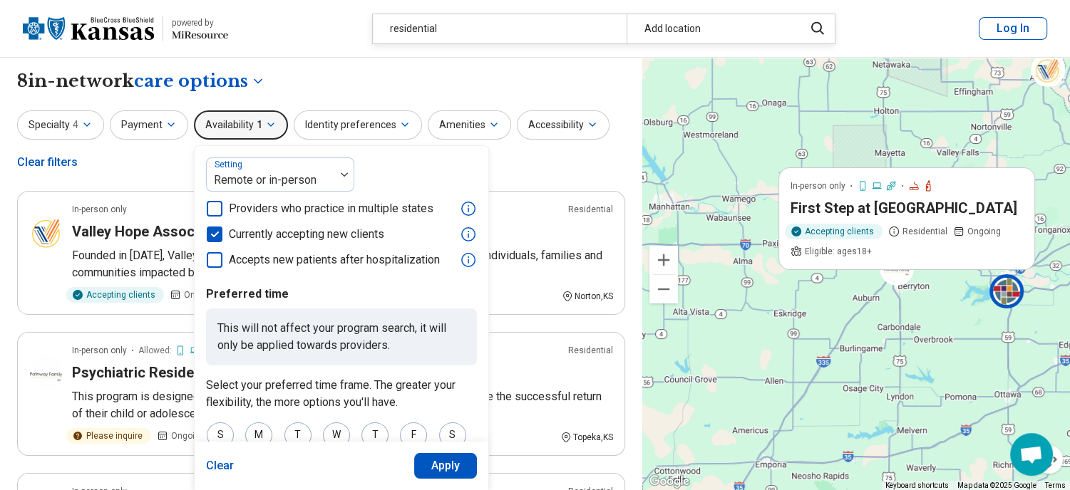
click at [430, 399] on p "Select your preferred time frame. The greater your flexibility, the more option…" at bounding box center [341, 394] width 271 height 34
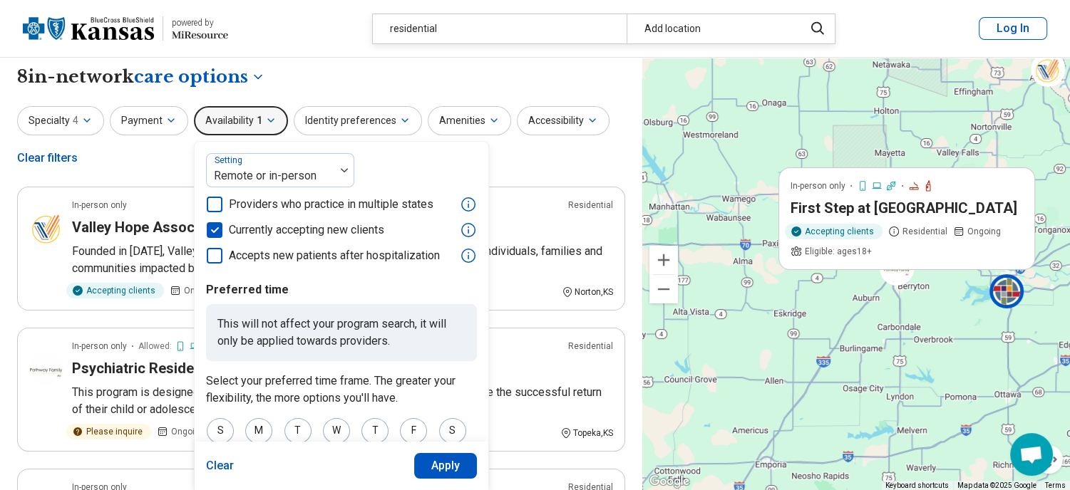
scroll to position [6, 0]
click at [435, 468] on button "Apply" at bounding box center [445, 466] width 63 height 26
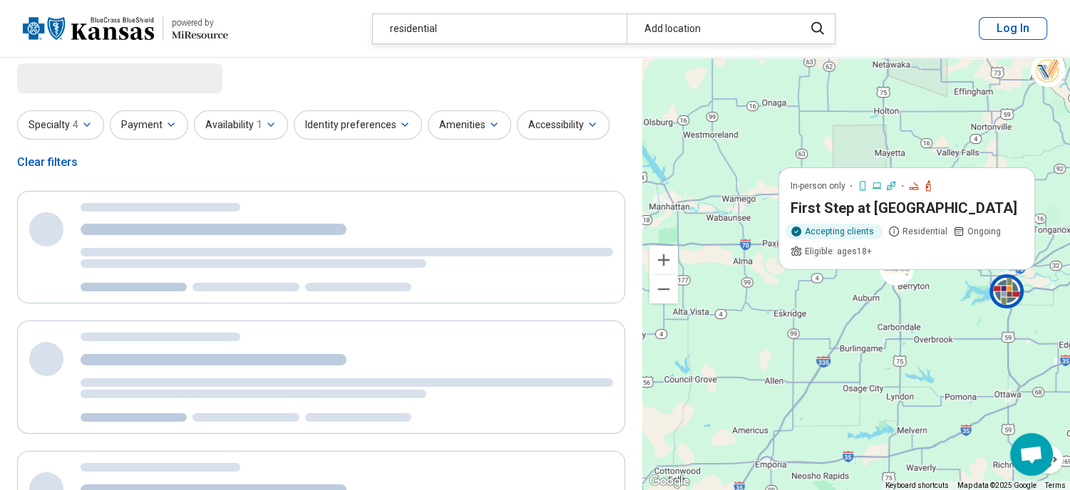
scroll to position [0, 0]
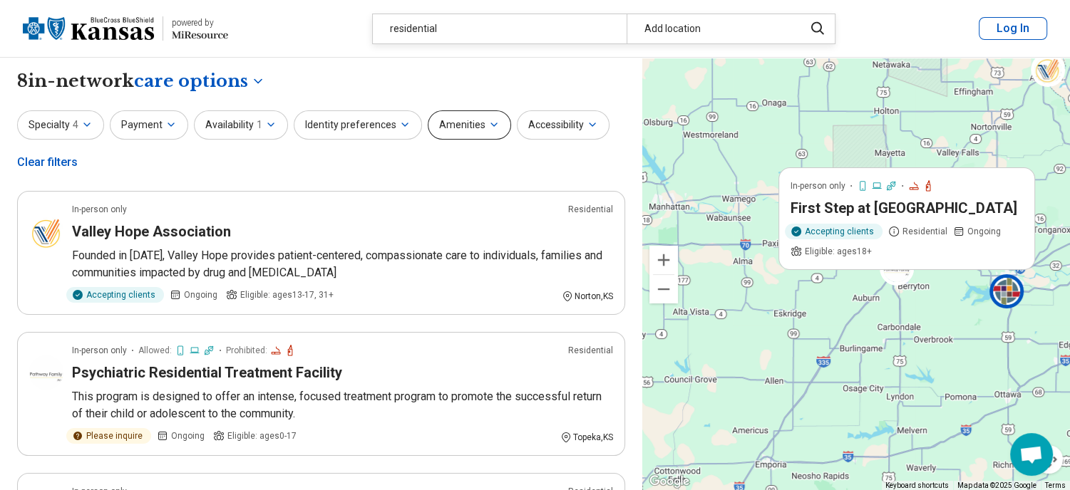
click at [488, 127] on icon "button" at bounding box center [493, 124] width 11 height 11
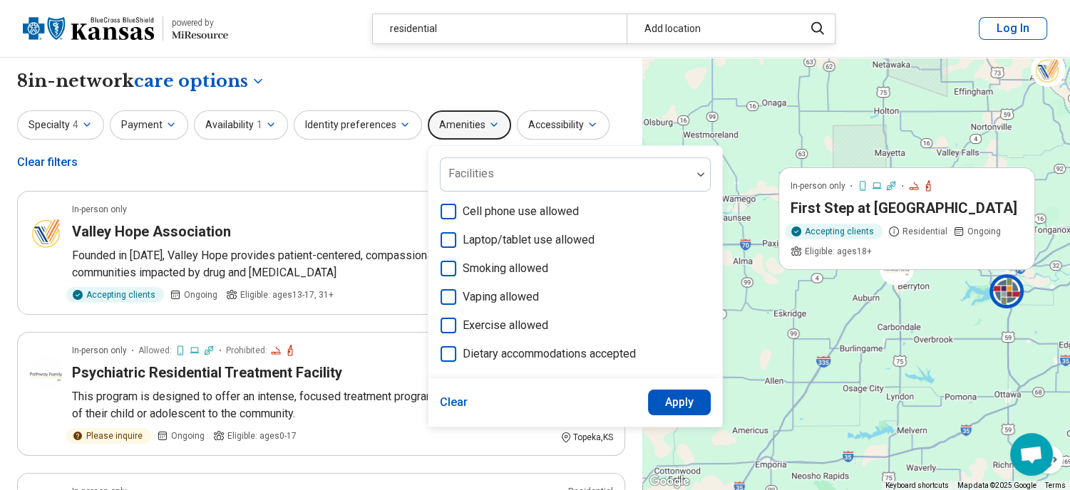
click at [517, 119] on button "Accessibility" at bounding box center [563, 124] width 93 height 29
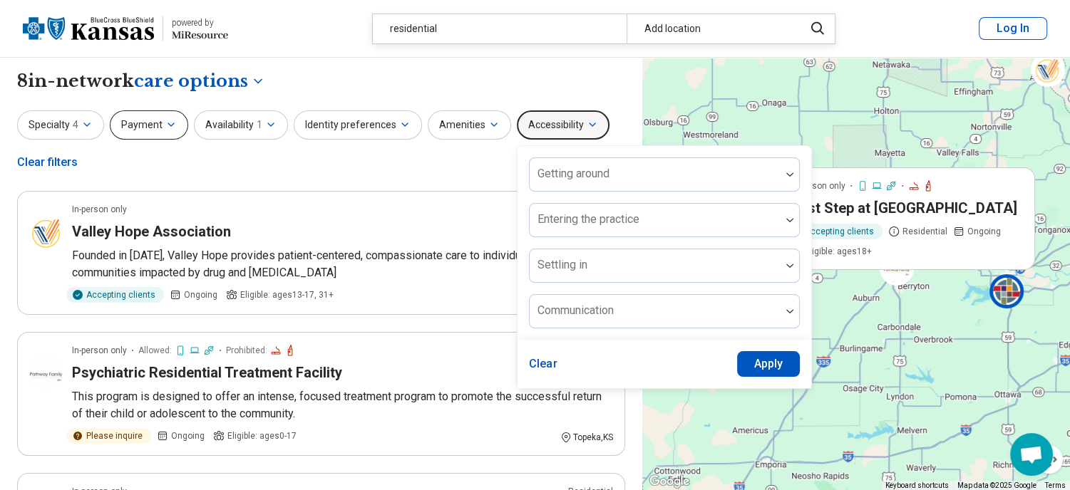
click at [156, 122] on button "Payment" at bounding box center [149, 124] width 78 height 29
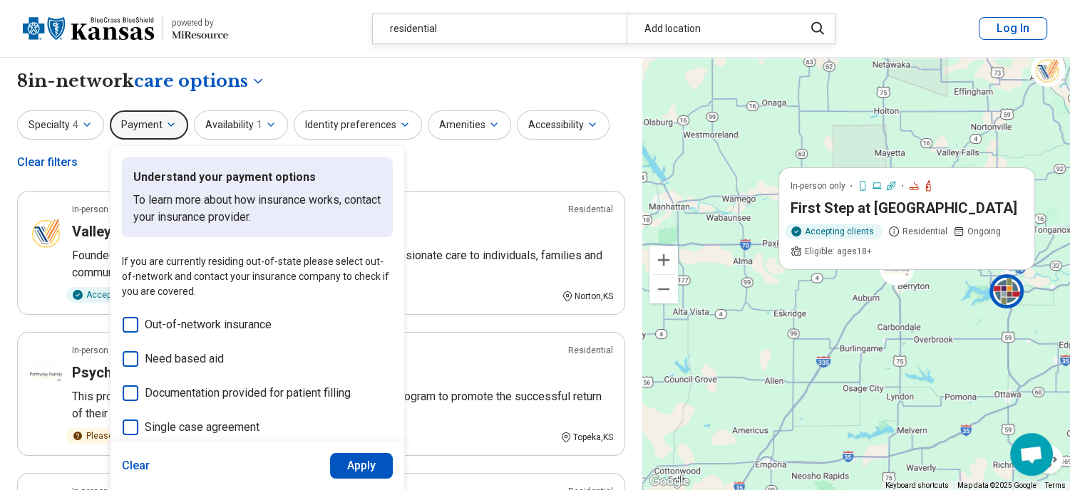
scroll to position [7, 0]
click at [359, 467] on button "Apply" at bounding box center [361, 466] width 63 height 26
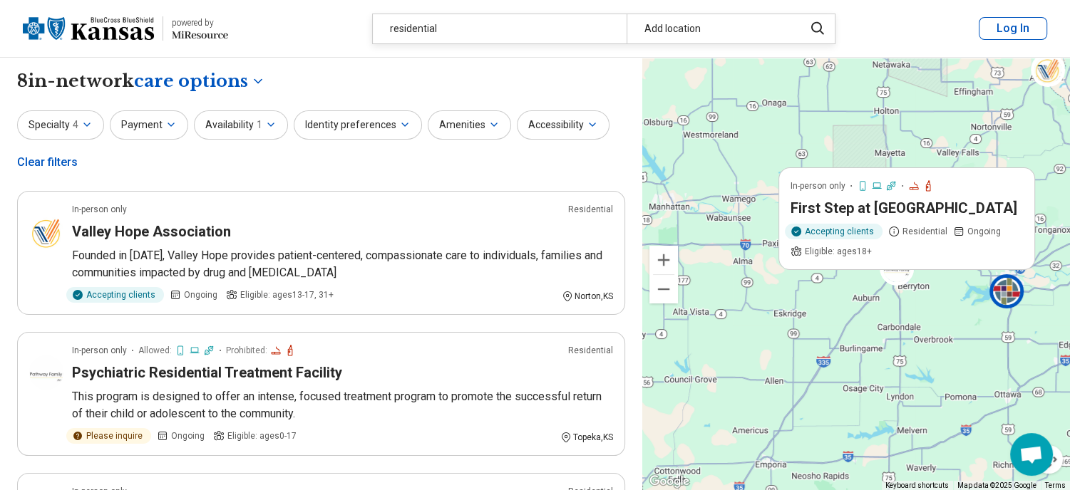
click at [1003, 286] on img at bounding box center [1006, 291] width 34 height 34
click at [966, 203] on div "First Step at [GEOGRAPHIC_DATA]" at bounding box center [906, 208] width 232 height 20
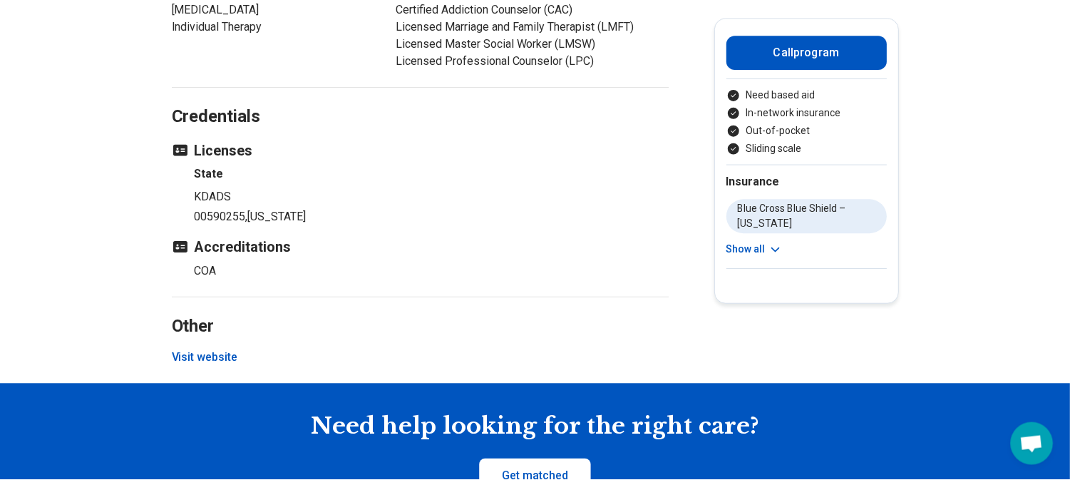
scroll to position [1831, 0]
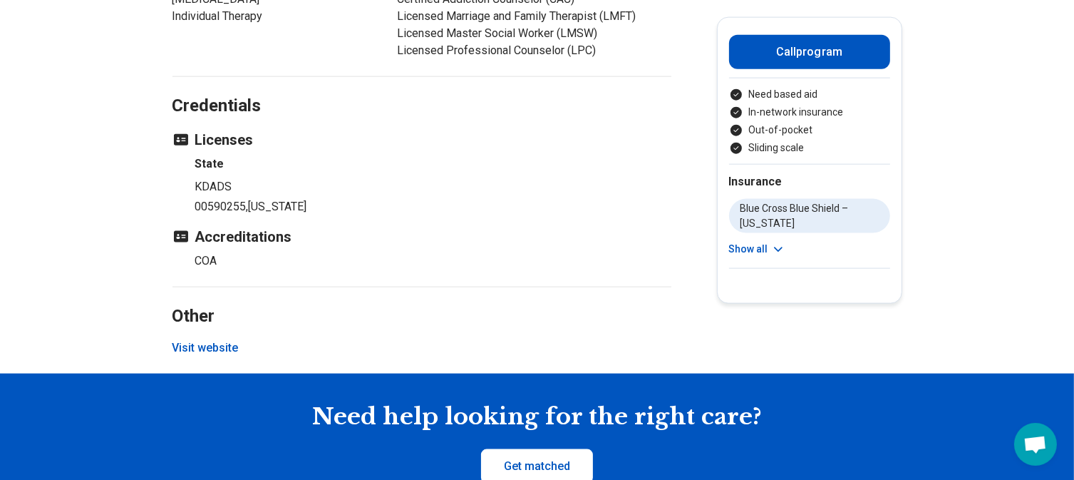
click at [229, 343] on button "Visit website" at bounding box center [205, 347] width 66 height 17
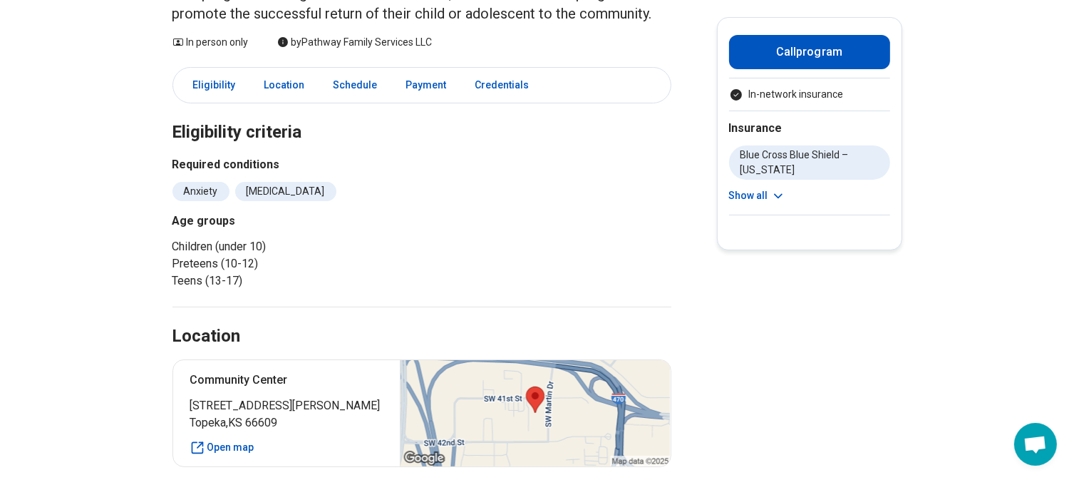
scroll to position [199, 0]
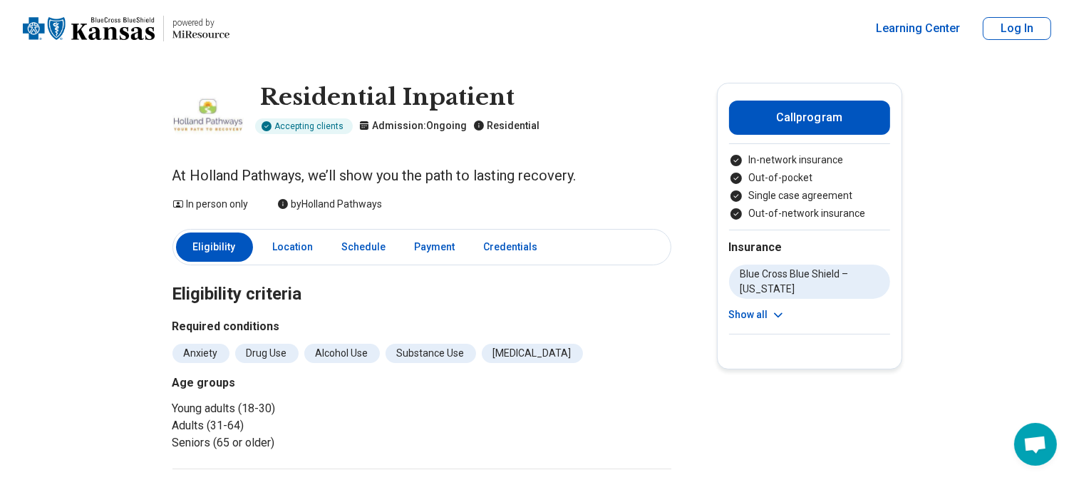
click at [364, 247] on link "Schedule" at bounding box center [363, 246] width 61 height 29
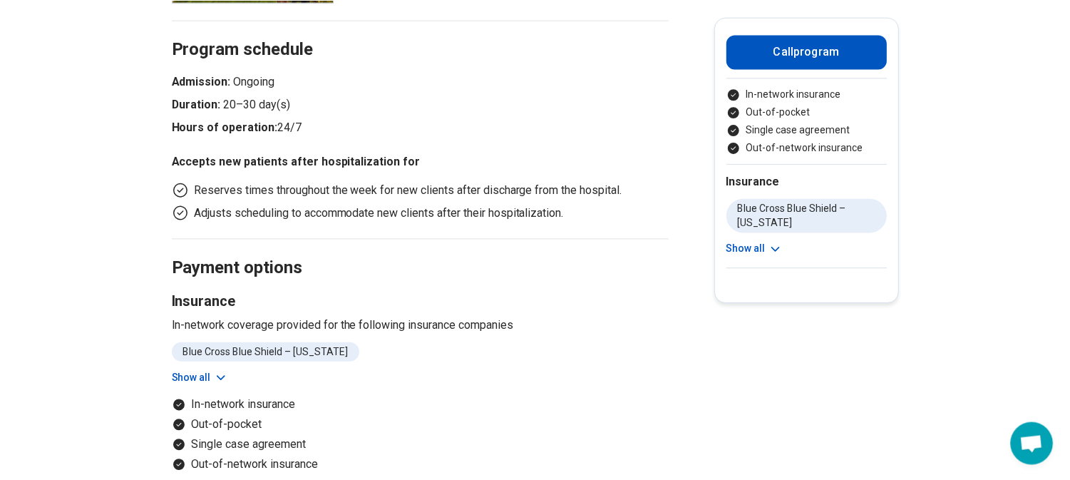
scroll to position [1077, 0]
